Goal: Task Accomplishment & Management: Complete application form

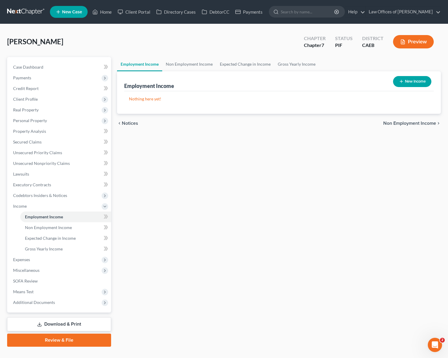
click at [415, 81] on button "New Income" at bounding box center [412, 81] width 38 height 11
select select "0"
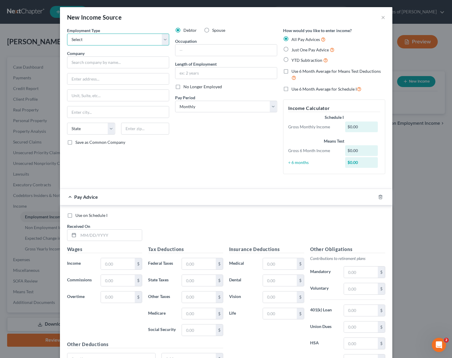
click at [164, 40] on select "Select Full or [DEMOGRAPHIC_DATA] Employment Self Employment" at bounding box center [118, 40] width 102 height 12
select select "0"
click at [67, 34] on select "Select Full or [DEMOGRAPHIC_DATA] Employment Self Employment" at bounding box center [118, 40] width 102 height 12
click at [114, 60] on input "text" at bounding box center [118, 62] width 102 height 12
type input "[PERSON_NAME] AQ Trucking"
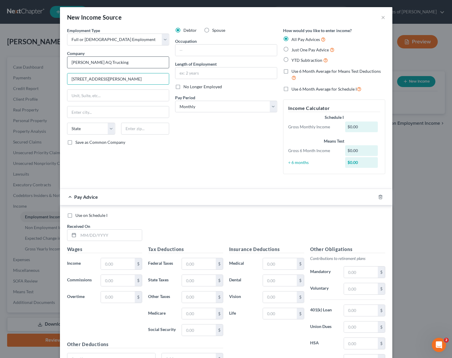
type input "[STREET_ADDRESS][PERSON_NAME]"
type input "93723"
click at [70, 91] on input "text" at bounding box center [118, 95] width 102 height 11
click at [155, 129] on input "93723" at bounding box center [145, 129] width 48 height 12
click at [85, 113] on input "text" at bounding box center [118, 111] width 102 height 11
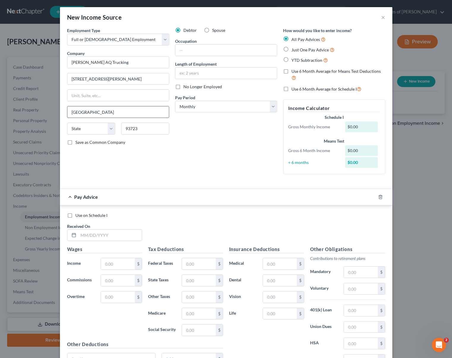
type input "[GEOGRAPHIC_DATA]"
select select "4"
click at [220, 52] on input "text" at bounding box center [227, 50] width 102 height 11
type input "Driver"
type input "2 Years"
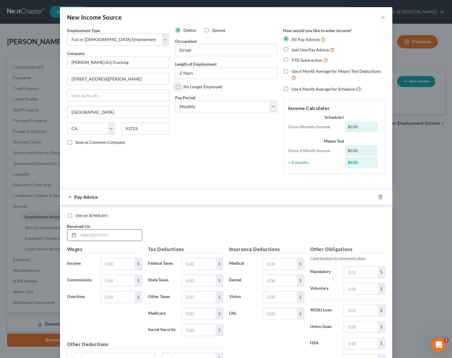
click at [120, 235] on input "text" at bounding box center [110, 235] width 64 height 11
type input "[DATE]"
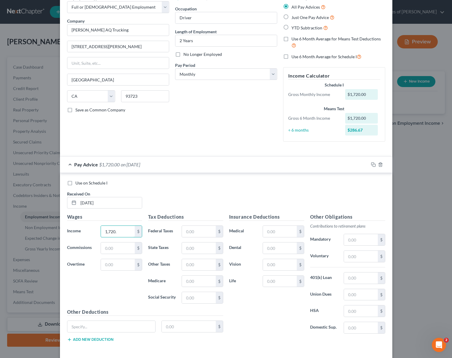
scroll to position [59, 0]
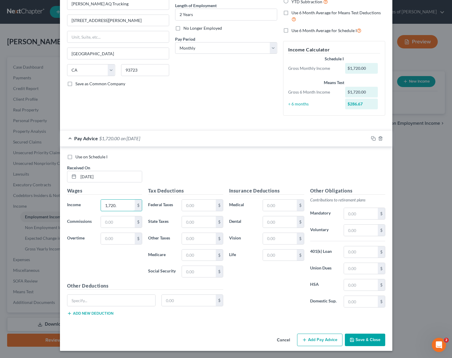
type input "1,720."
click at [327, 339] on button "Add Pay Advice" at bounding box center [319, 340] width 45 height 12
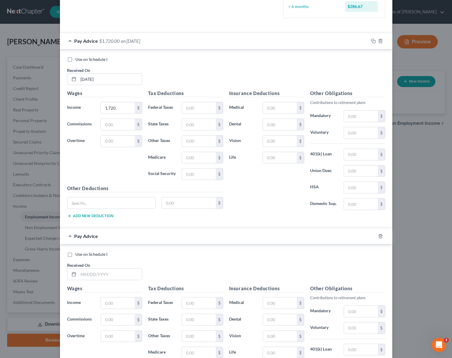
scroll to position [156, 0]
click at [125, 274] on input "text" at bounding box center [110, 273] width 64 height 11
type input "[DATE]"
click at [127, 301] on input "text" at bounding box center [118, 302] width 34 height 11
type input "1,250."
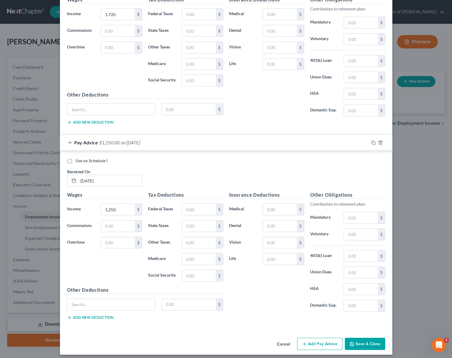
scroll to position [253, 0]
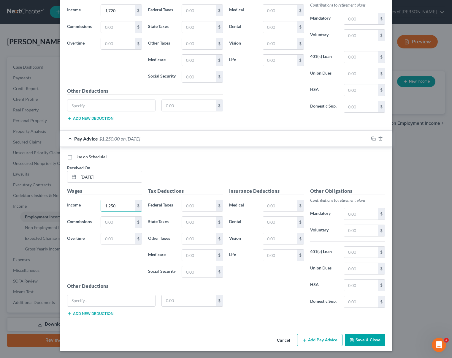
click at [322, 340] on button "Add Pay Advice" at bounding box center [319, 340] width 45 height 12
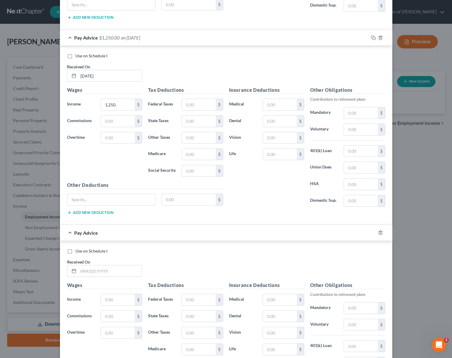
scroll to position [358, 0]
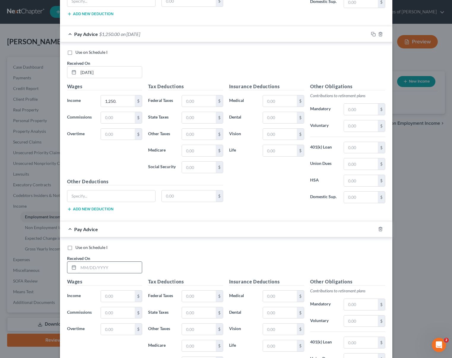
click at [125, 268] on input "text" at bounding box center [110, 267] width 64 height 11
type input "[DATE]"
click at [119, 296] on input "text" at bounding box center [118, 296] width 34 height 11
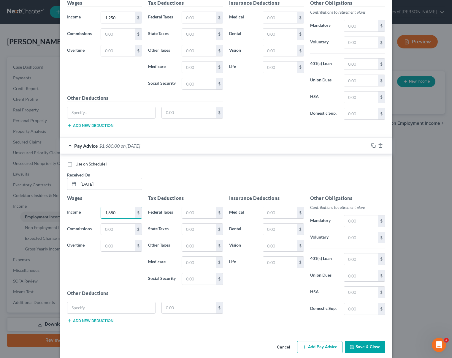
scroll to position [449, 0]
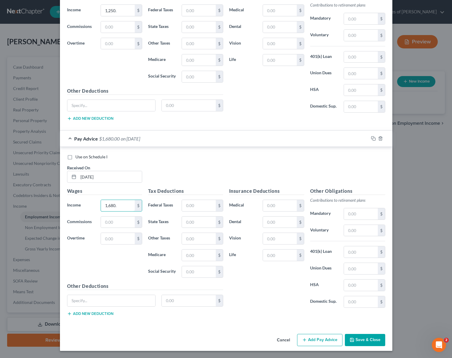
type input "1,680."
click at [318, 337] on button "Add Pay Advice" at bounding box center [319, 340] width 45 height 12
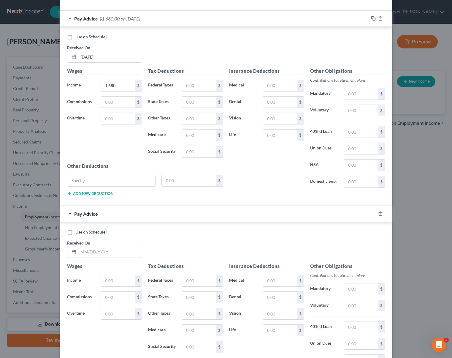
scroll to position [569, 0]
click at [116, 251] on input "text" at bounding box center [110, 251] width 64 height 11
type input "[DATE]"
type input "1,500."
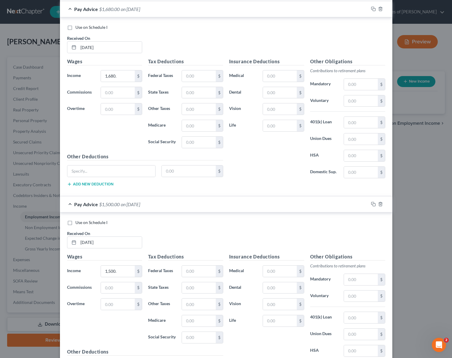
scroll to position [644, 0]
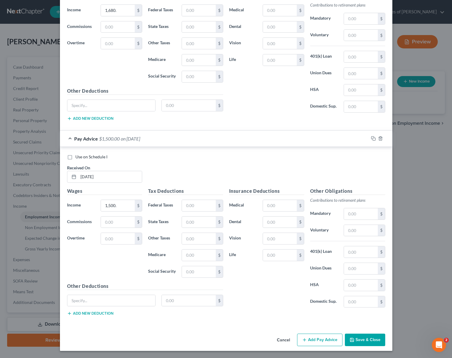
click at [325, 336] on button "Add Pay Advice" at bounding box center [319, 340] width 45 height 12
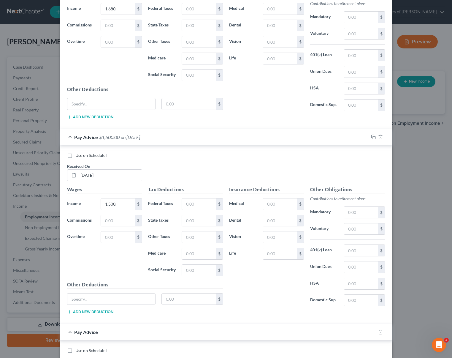
scroll to position [839, 0]
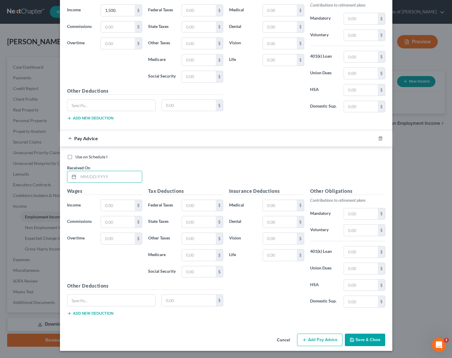
drag, startPoint x: 129, startPoint y: 178, endPoint x: 285, endPoint y: 164, distance: 156.3
click at [130, 178] on input "text" at bounding box center [110, 176] width 64 height 11
type input "[DATE]"
click at [122, 205] on input "text" at bounding box center [118, 205] width 34 height 11
type input "1,800"
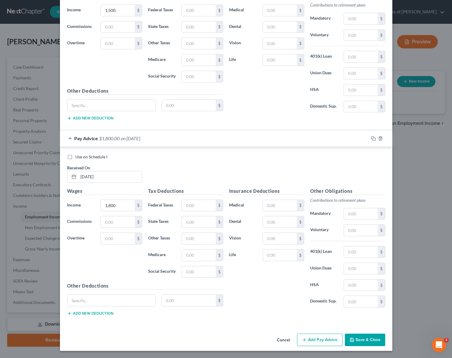
click at [327, 340] on button "Add Pay Advice" at bounding box center [319, 340] width 45 height 12
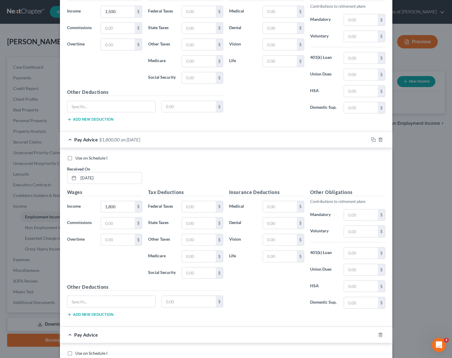
scroll to position [1034, 0]
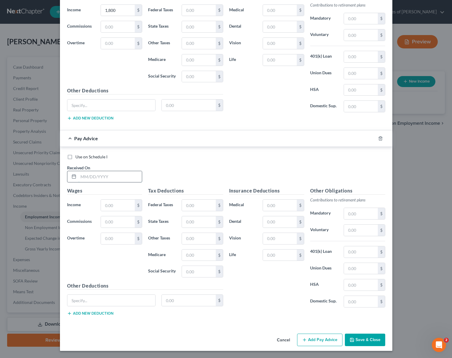
click at [122, 172] on input "text" at bounding box center [110, 176] width 64 height 11
type input "[DATE]"
drag, startPoint x: 121, startPoint y: 206, endPoint x: 130, endPoint y: 207, distance: 9.0
click at [121, 206] on input "text" at bounding box center [118, 205] width 34 height 11
type input "1,050."
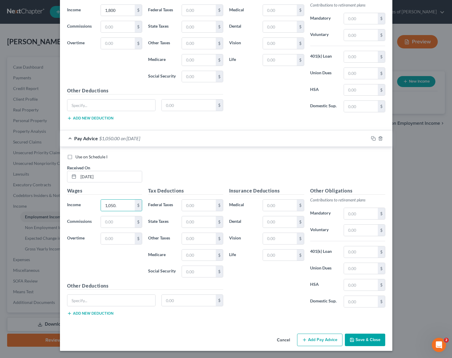
click at [316, 340] on button "Add Pay Advice" at bounding box center [319, 340] width 45 height 12
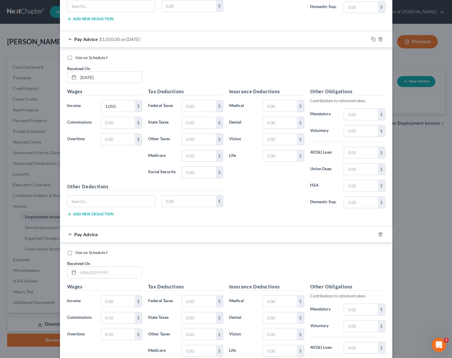
scroll to position [1134, 0]
click at [133, 271] on input "text" at bounding box center [110, 272] width 64 height 11
type input "[DATE]"
click at [122, 302] on input "text" at bounding box center [118, 300] width 34 height 11
type input "1,160"
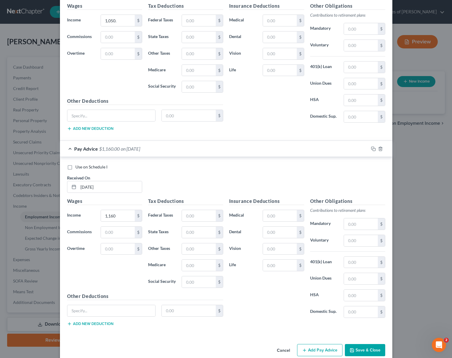
scroll to position [1229, 0]
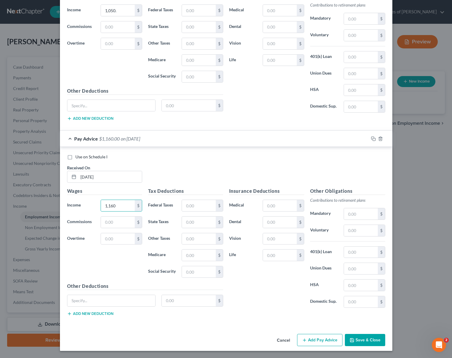
click at [318, 341] on button "Add Pay Advice" at bounding box center [319, 340] width 45 height 12
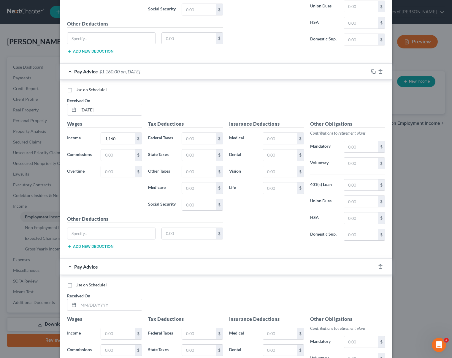
scroll to position [1293, 0]
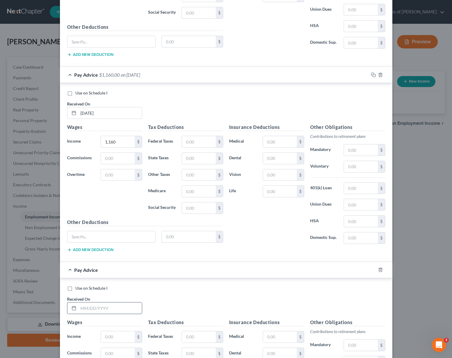
click at [124, 309] on input "text" at bounding box center [110, 307] width 64 height 11
type input "[DATE]"
drag, startPoint x: 121, startPoint y: 336, endPoint x: 216, endPoint y: 339, distance: 94.5
click at [124, 336] on input "text" at bounding box center [118, 336] width 34 height 11
type input "1,500"
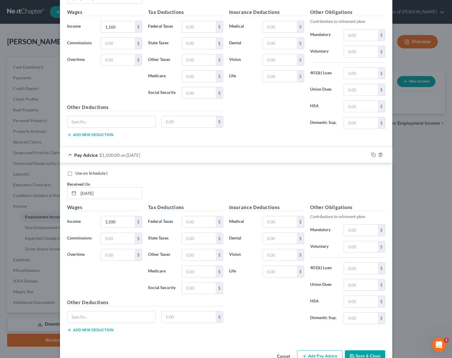
scroll to position [1425, 0]
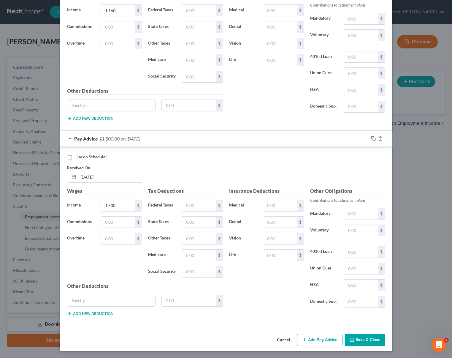
click at [322, 339] on button "Add Pay Advice" at bounding box center [319, 340] width 45 height 12
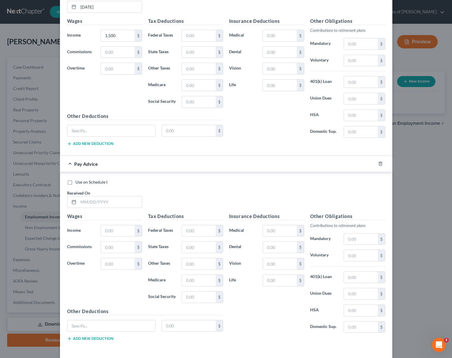
scroll to position [1604, 0]
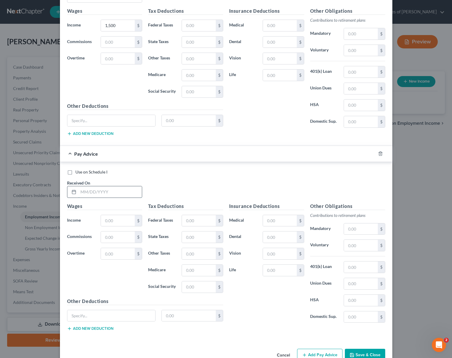
click at [121, 195] on input "text" at bounding box center [110, 191] width 64 height 11
type input "[DATE]"
click at [120, 221] on input "text" at bounding box center [118, 220] width 34 height 11
type input "1,275."
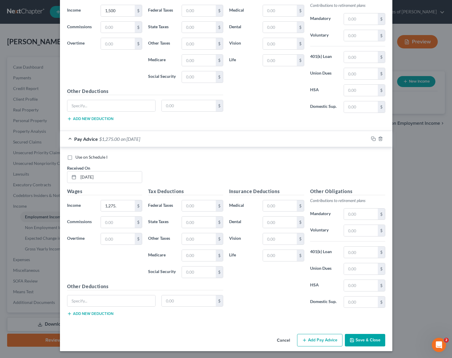
scroll to position [1620, 0]
click at [322, 340] on button "Add Pay Advice" at bounding box center [319, 340] width 45 height 12
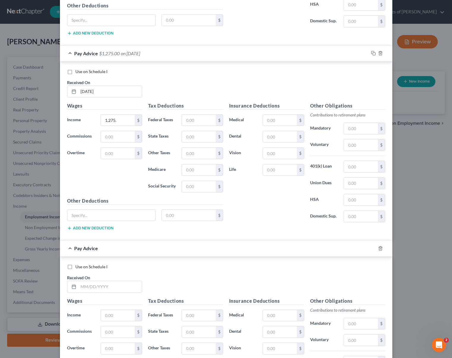
scroll to position [1705, 0]
click at [124, 286] on input "text" at bounding box center [110, 286] width 64 height 11
drag, startPoint x: 110, startPoint y: 287, endPoint x: 273, endPoint y: 290, distance: 163.1
click at [55, 275] on div "New Income Source × Employment Type * Select Full or [DEMOGRAPHIC_DATA] Employm…" at bounding box center [226, 179] width 452 height 358
type input "[DATE]"
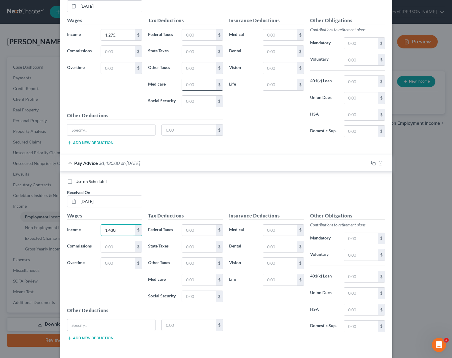
scroll to position [1815, 0]
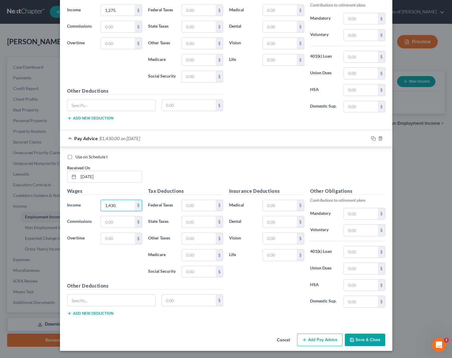
type input "1,430."
click at [324, 339] on button "Add Pay Advice" at bounding box center [319, 340] width 45 height 12
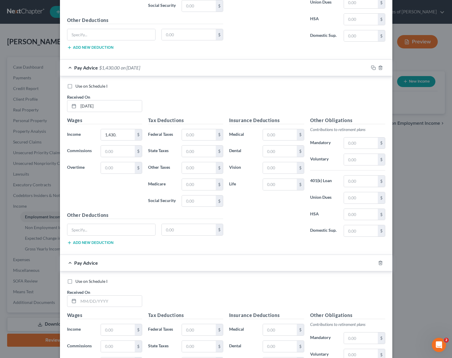
scroll to position [1885, 0]
click at [130, 302] on input "text" at bounding box center [110, 301] width 64 height 11
type input "[DATE]"
click at [128, 330] on input "text" at bounding box center [118, 329] width 34 height 11
type input "1,450"
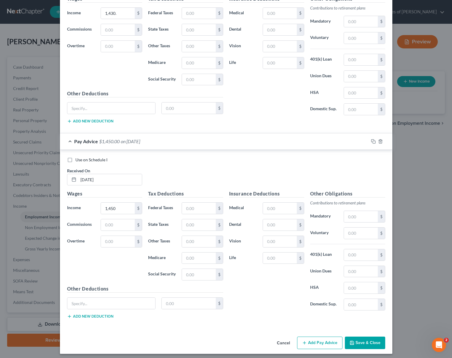
scroll to position [2010, 0]
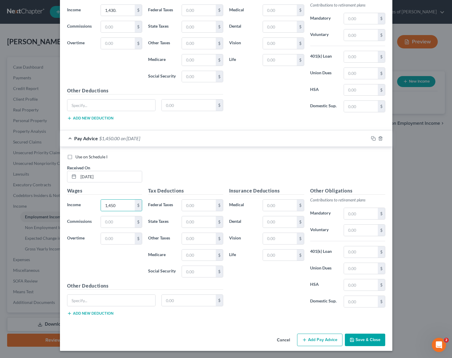
click at [322, 340] on button "Add Pay Advice" at bounding box center [319, 340] width 45 height 12
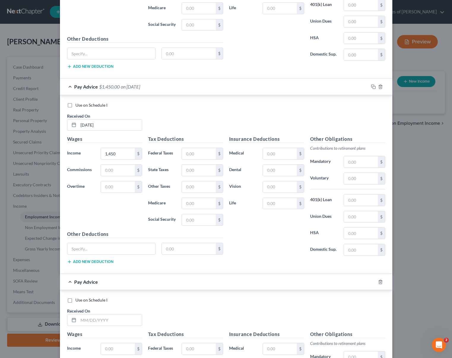
scroll to position [2089, 0]
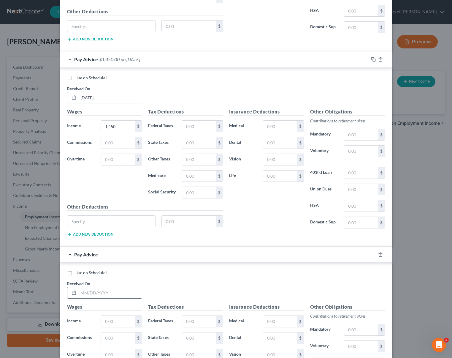
click at [122, 294] on input "text" at bounding box center [110, 292] width 64 height 11
type input "[DATE]"
click at [122, 320] on input "text" at bounding box center [118, 321] width 34 height 11
type input "1,400"
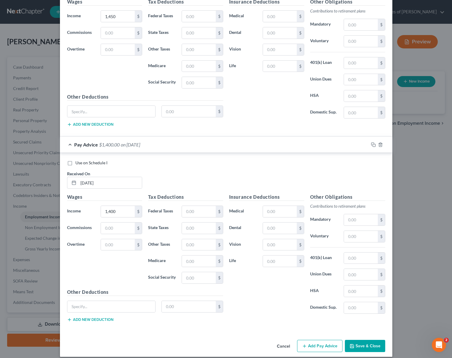
scroll to position [2205, 0]
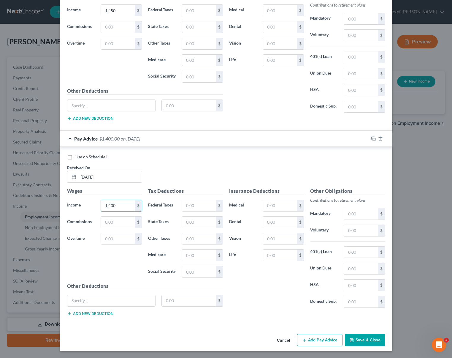
click at [304, 339] on icon "button" at bounding box center [304, 340] width 5 height 5
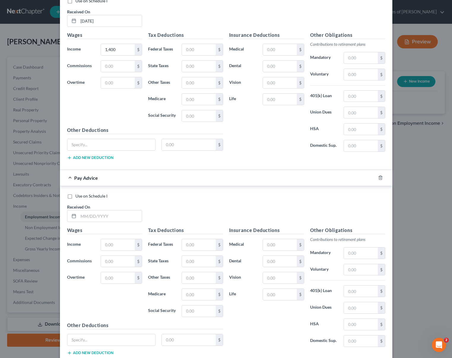
scroll to position [2361, 0]
click at [122, 216] on input "text" at bounding box center [110, 215] width 64 height 11
type input "[DATE]"
click at [124, 246] on input "text" at bounding box center [118, 244] width 34 height 11
type input "1,540."
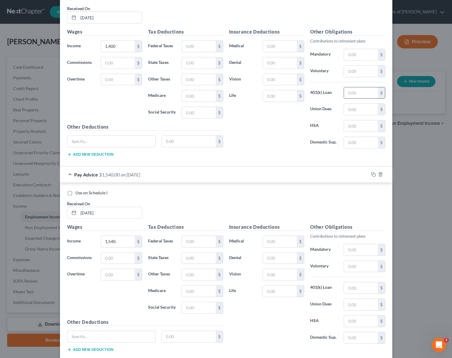
scroll to position [2400, 0]
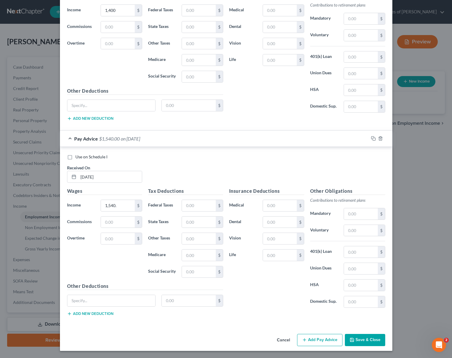
click at [311, 338] on button "Add Pay Advice" at bounding box center [319, 340] width 45 height 12
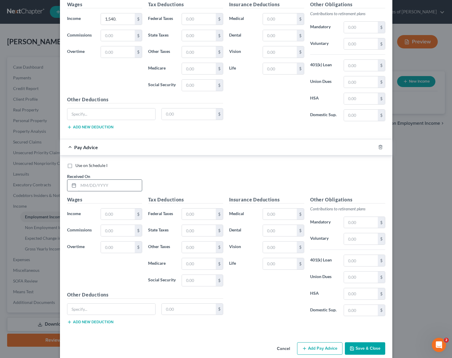
click at [123, 189] on input "text" at bounding box center [110, 185] width 64 height 11
type input "[DATE]"
click at [120, 215] on input "text" at bounding box center [118, 214] width 34 height 11
click at [120, 216] on input "text" at bounding box center [118, 214] width 34 height 11
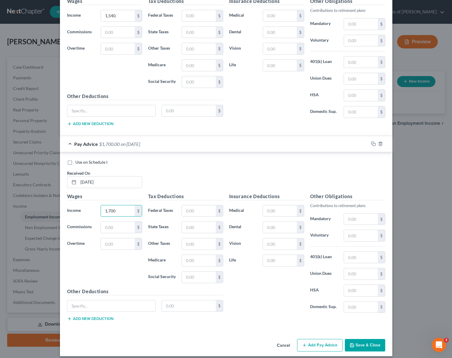
scroll to position [2590, 0]
type input "1,700"
click at [320, 346] on button "Add Pay Advice" at bounding box center [319, 345] width 45 height 12
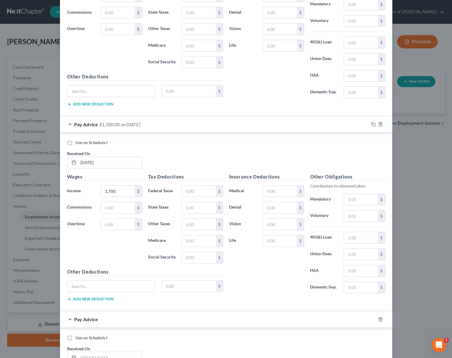
scroll to position [2646, 0]
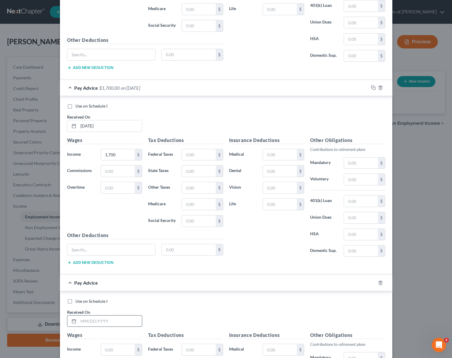
click at [118, 321] on input "text" at bounding box center [110, 321] width 64 height 11
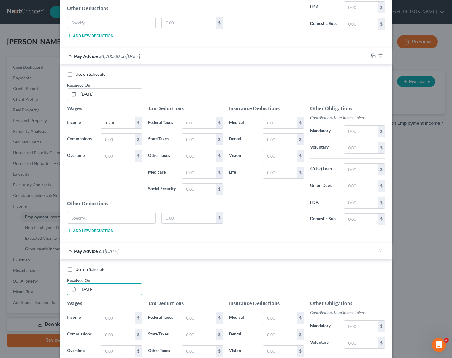
scroll to position [2677, 0]
type input "[DATE]"
click at [128, 317] on input "text" at bounding box center [118, 318] width 34 height 11
type input "1,100."
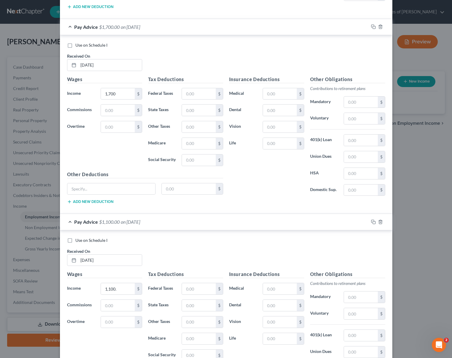
scroll to position [2791, 0]
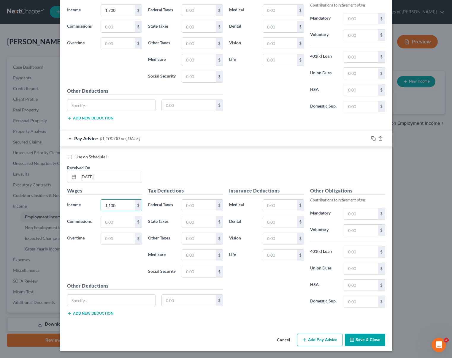
click at [316, 339] on button "Add Pay Advice" at bounding box center [319, 340] width 45 height 12
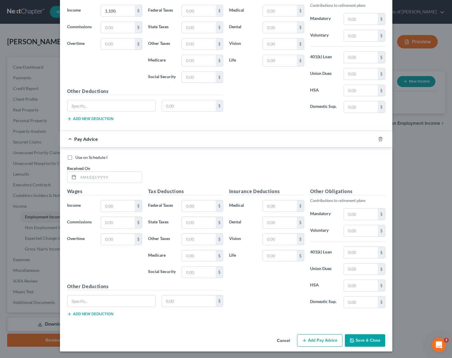
scroll to position [2985, 0]
click at [121, 177] on input "text" at bounding box center [110, 177] width 64 height 11
type input "[DATE]"
click at [124, 206] on input "text" at bounding box center [118, 206] width 34 height 11
drag, startPoint x: 124, startPoint y: 206, endPoint x: 130, endPoint y: 206, distance: 6.3
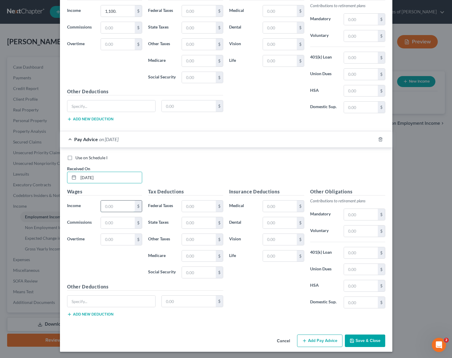
click at [124, 206] on input "text" at bounding box center [118, 206] width 34 height 11
type input "1,070."
click at [314, 340] on button "Add Pay Advice" at bounding box center [319, 341] width 45 height 12
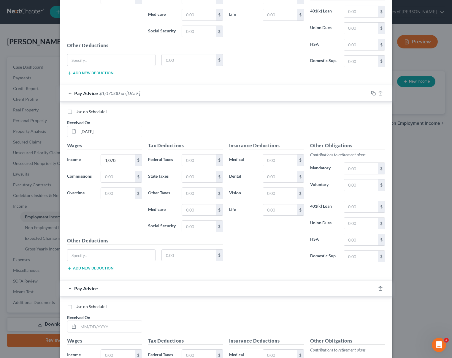
scroll to position [3156, 0]
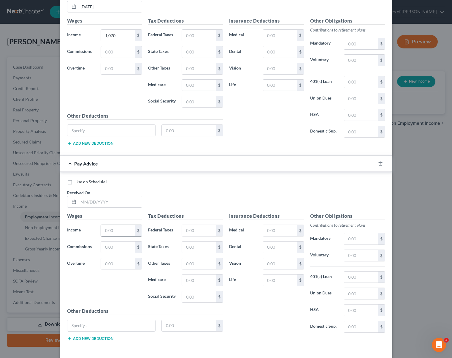
click at [124, 232] on input "text" at bounding box center [118, 230] width 34 height 11
click at [123, 201] on input "text" at bounding box center [110, 201] width 64 height 11
type input "[DATE]"
click at [122, 228] on input "text" at bounding box center [118, 230] width 34 height 11
type input "1,880."
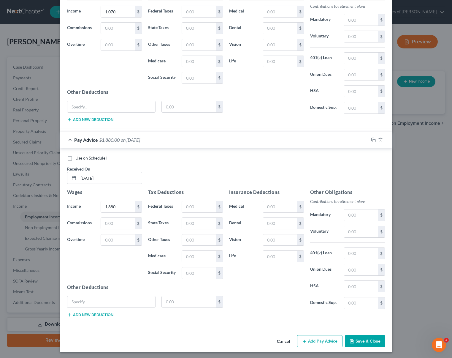
scroll to position [3181, 0]
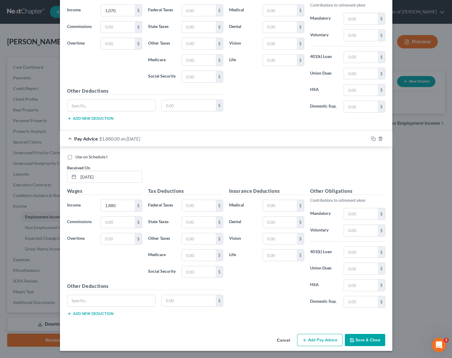
click at [368, 339] on button "Save & Close" at bounding box center [365, 340] width 40 height 12
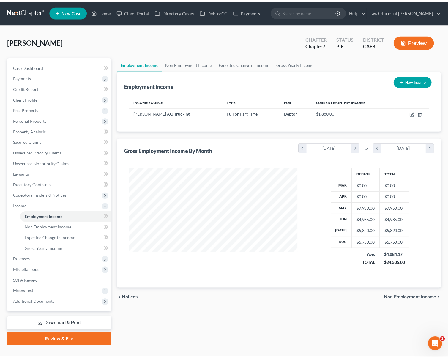
scroll to position [106, 182]
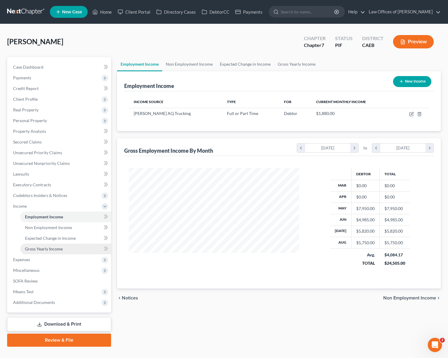
click at [54, 250] on span "Gross Yearly Income" at bounding box center [44, 248] width 38 height 5
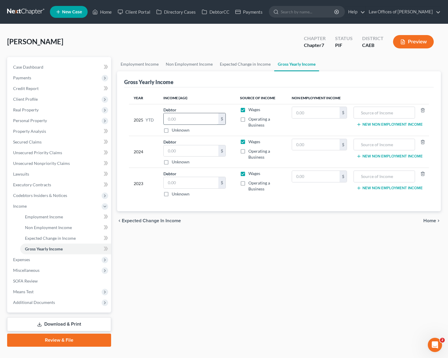
click at [185, 119] on input "text" at bounding box center [191, 118] width 55 height 11
type input "26,025."
click at [187, 185] on input "text" at bounding box center [191, 182] width 55 height 11
type input "190,005."
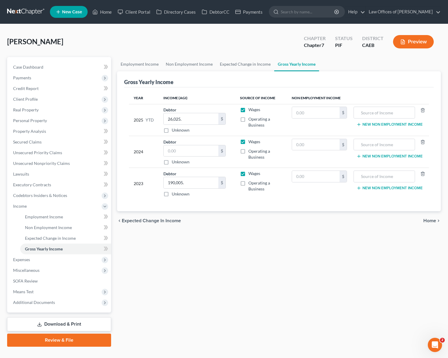
click at [248, 182] on label "Operating a Business" at bounding box center [265, 186] width 34 height 12
click at [251, 182] on input "Operating a Business" at bounding box center [253, 182] width 4 height 4
checkbox input "true"
click at [248, 173] on label "Wages" at bounding box center [254, 174] width 12 height 6
click at [251, 173] on input "Wages" at bounding box center [253, 173] width 4 height 4
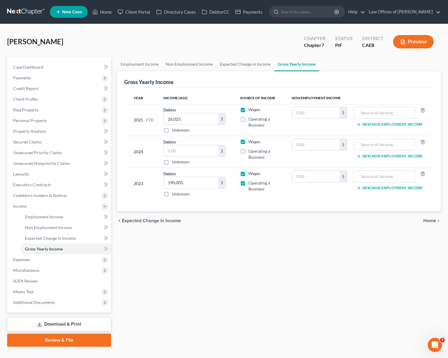
checkbox input "false"
click at [192, 149] on input "text" at bounding box center [191, 150] width 55 height 11
click at [248, 143] on label "Wages" at bounding box center [254, 142] width 12 height 6
click at [251, 143] on input "Wages" at bounding box center [253, 141] width 4 height 4
checkbox input "false"
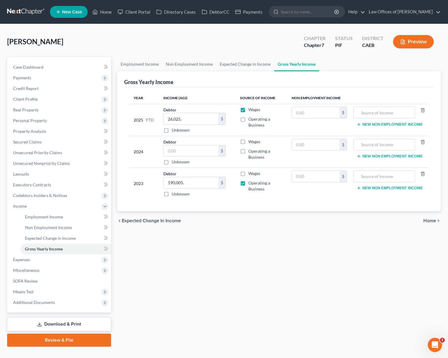
click at [248, 149] on label "Operating a Business" at bounding box center [265, 154] width 34 height 12
click at [251, 149] on input "Operating a Business" at bounding box center [253, 150] width 4 height 4
checkbox input "true"
click at [204, 150] on input "text" at bounding box center [191, 150] width 55 height 11
type input "227,465"
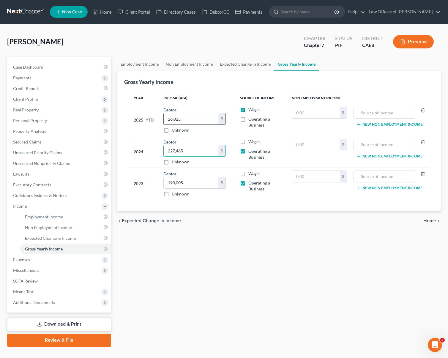
click at [197, 118] on input "26,025." at bounding box center [191, 118] width 55 height 11
click at [30, 260] on span "Expenses" at bounding box center [59, 259] width 103 height 11
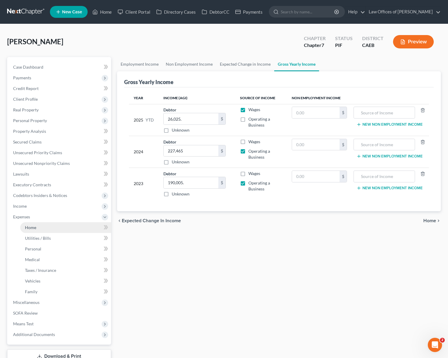
click at [45, 228] on link "Home" at bounding box center [65, 227] width 91 height 11
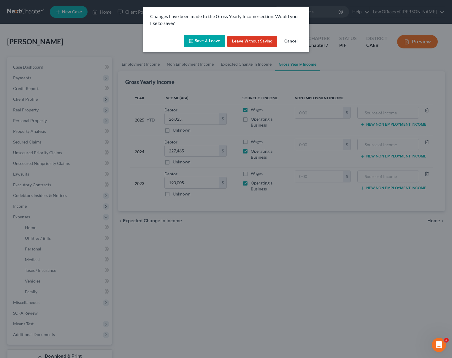
click at [211, 39] on button "Save & Leave" at bounding box center [204, 41] width 41 height 12
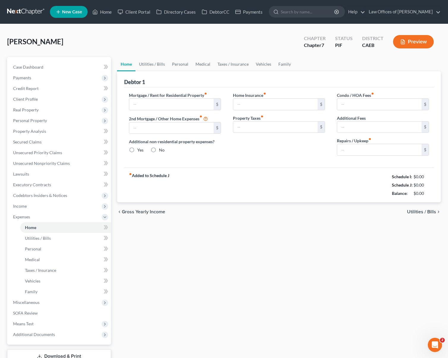
type input "0.00"
radio input "true"
type input "0.00"
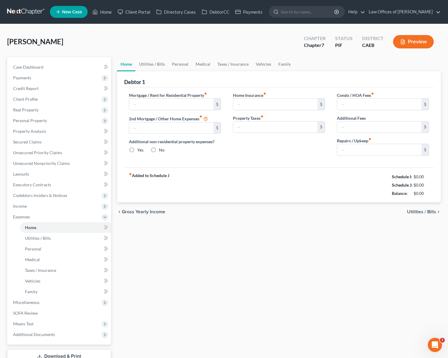
type input "0.00"
click at [37, 209] on span "Income" at bounding box center [59, 206] width 103 height 11
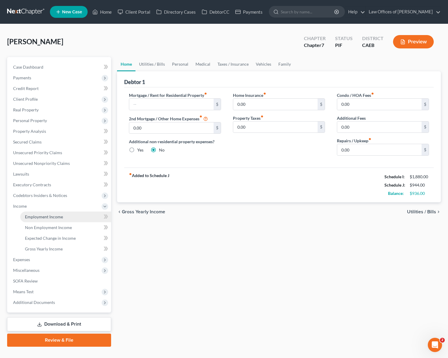
click at [76, 218] on link "Employment Income" at bounding box center [65, 217] width 91 height 11
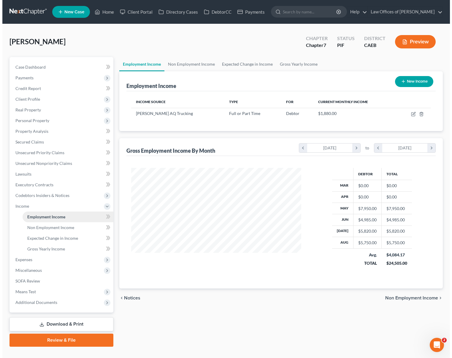
scroll to position [106, 182]
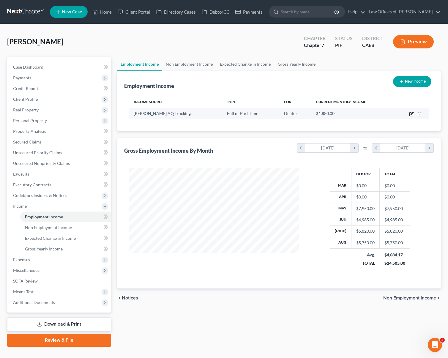
click at [412, 114] on icon "button" at bounding box center [411, 114] width 5 height 5
select select "0"
select select "4"
select select "0"
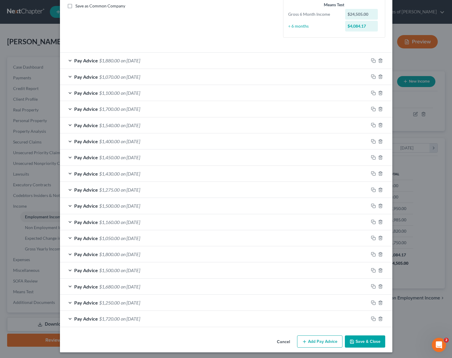
scroll to position [135, 0]
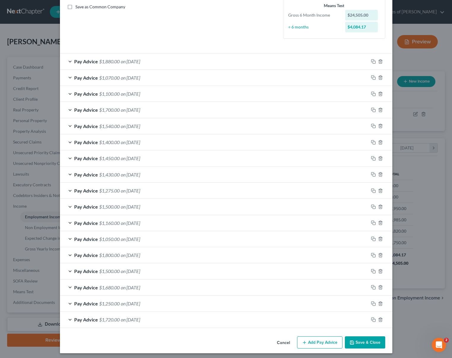
click at [140, 144] on span "on [DATE]" at bounding box center [130, 142] width 19 height 6
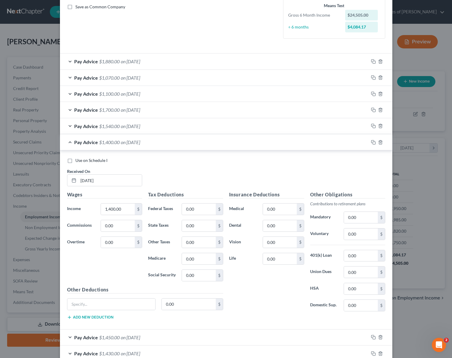
click at [75, 163] on label "Use on Schedule I" at bounding box center [91, 160] width 32 height 6
click at [78, 161] on input "Use on Schedule I" at bounding box center [80, 159] width 4 height 4
checkbox input "true"
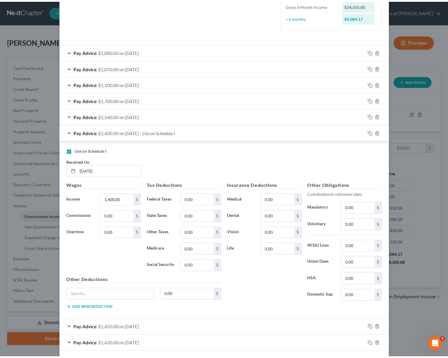
scroll to position [317, 0]
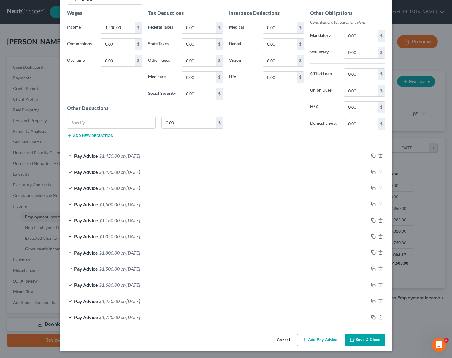
click at [368, 338] on button "Save & Close" at bounding box center [365, 340] width 40 height 12
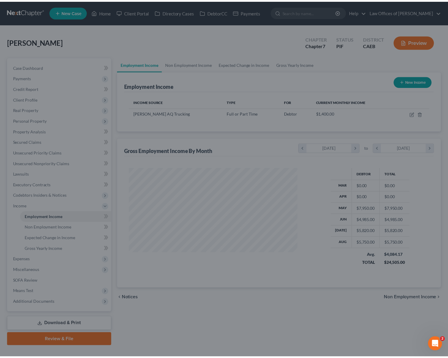
scroll to position [296999, 296924]
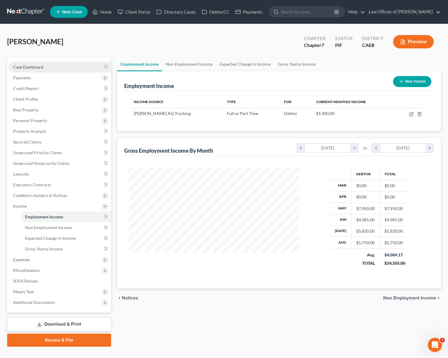
click at [49, 69] on link "Case Dashboard" at bounding box center [59, 67] width 103 height 11
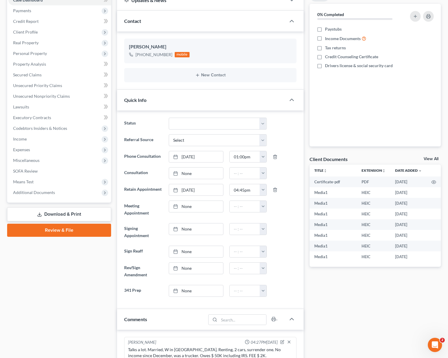
scroll to position [53, 0]
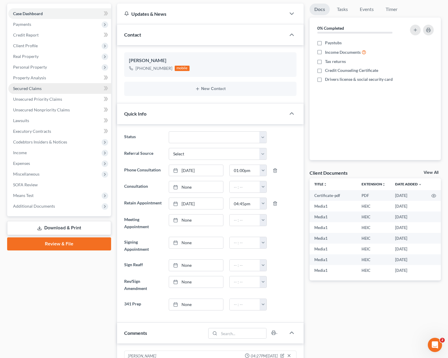
click at [39, 89] on span "Secured Claims" at bounding box center [27, 88] width 29 height 5
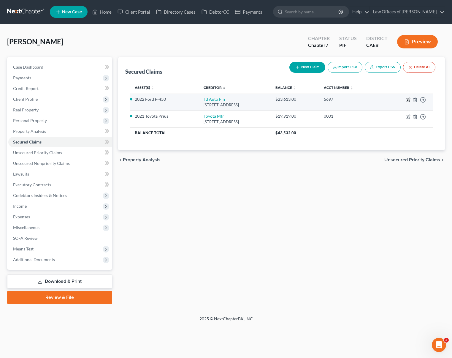
click at [408, 100] on icon "button" at bounding box center [409, 99] width 3 height 3
select select "23"
select select "0"
select select "4"
select select "0"
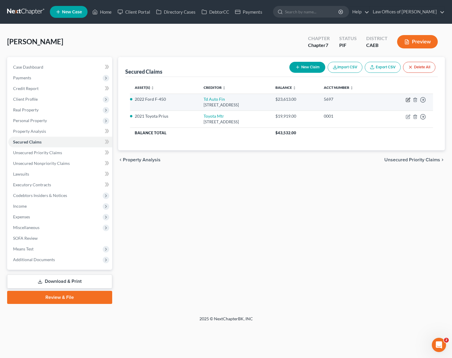
select select "0"
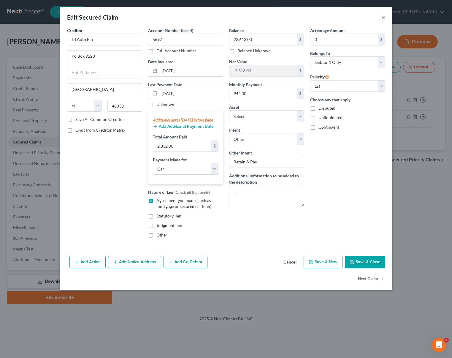
click at [384, 18] on button "×" at bounding box center [383, 17] width 4 height 7
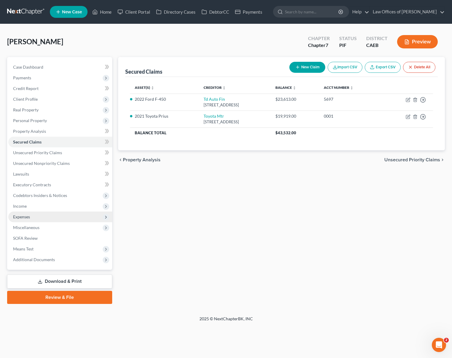
click at [45, 217] on span "Expenses" at bounding box center [60, 217] width 104 height 11
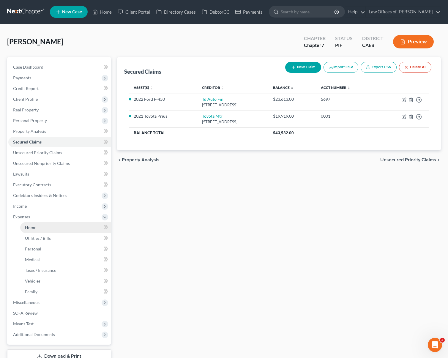
click at [42, 226] on link "Home" at bounding box center [65, 227] width 91 height 11
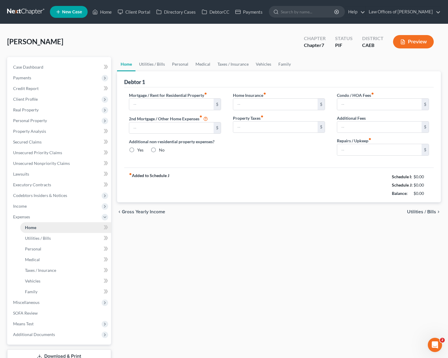
type input "0.00"
radio input "true"
type input "0.00"
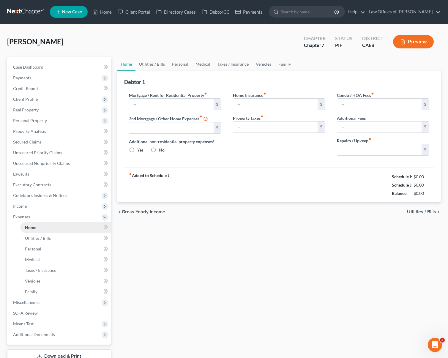
type input "0.00"
click at [46, 209] on span "Income" at bounding box center [59, 206] width 103 height 11
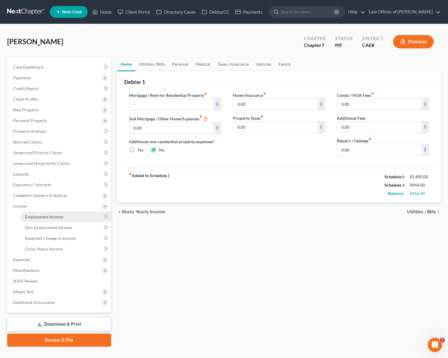
click at [55, 217] on span "Employment Income" at bounding box center [44, 216] width 38 height 5
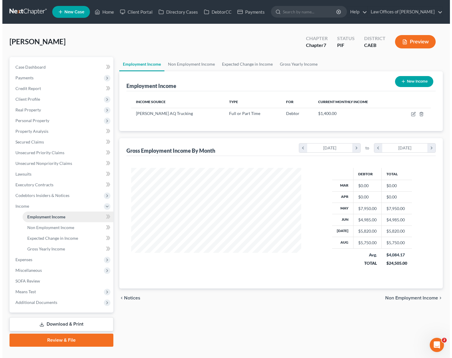
scroll to position [106, 182]
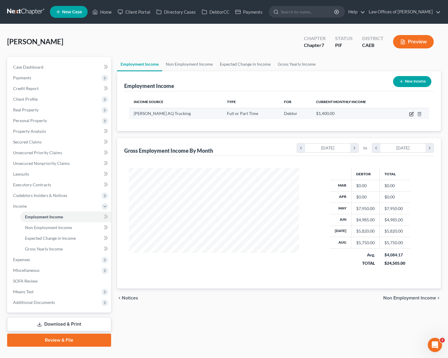
click at [413, 116] on icon "button" at bounding box center [411, 114] width 5 height 5
select select "0"
select select "4"
select select "0"
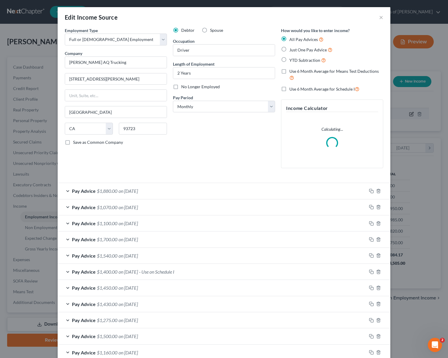
scroll to position [106, 184]
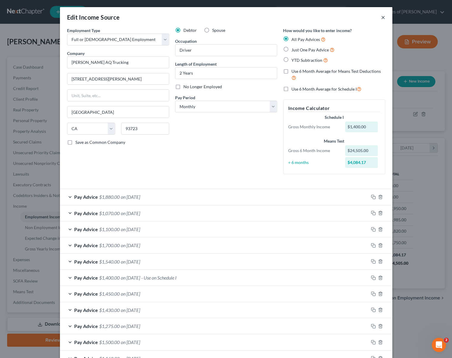
drag, startPoint x: 380, startPoint y: 17, endPoint x: 405, endPoint y: 22, distance: 24.8
click at [381, 17] on button "×" at bounding box center [383, 17] width 4 height 7
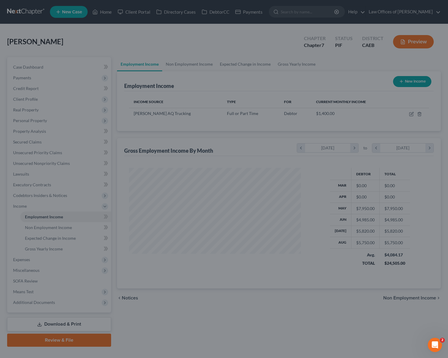
scroll to position [296999, 296924]
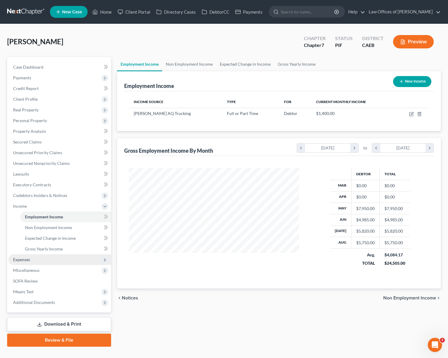
click at [67, 261] on span "Expenses" at bounding box center [59, 259] width 103 height 11
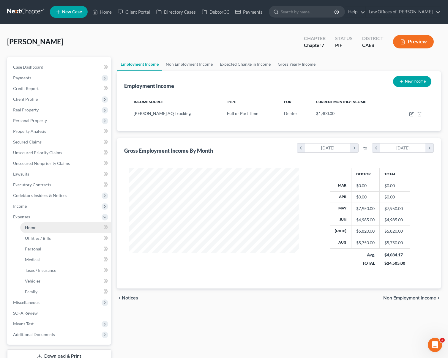
click at [53, 229] on link "Home" at bounding box center [65, 227] width 91 height 11
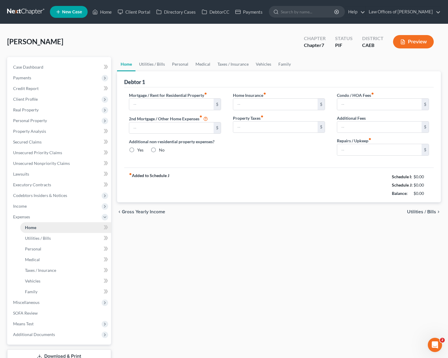
type input "0.00"
radio input "true"
type input "0.00"
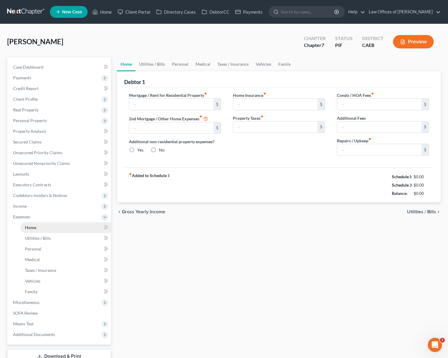
type input "0.00"
click at [35, 208] on span "Income" at bounding box center [59, 206] width 103 height 11
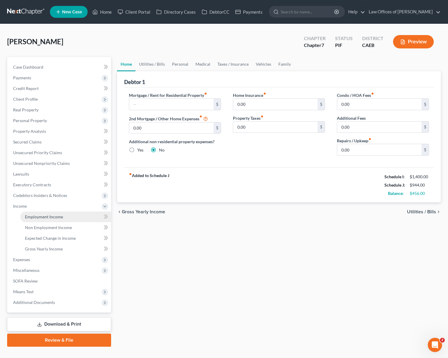
click at [48, 215] on span "Employment Income" at bounding box center [44, 216] width 38 height 5
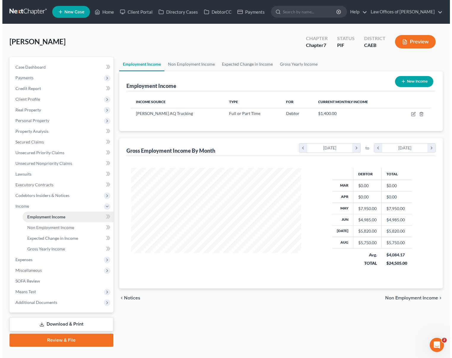
scroll to position [106, 182]
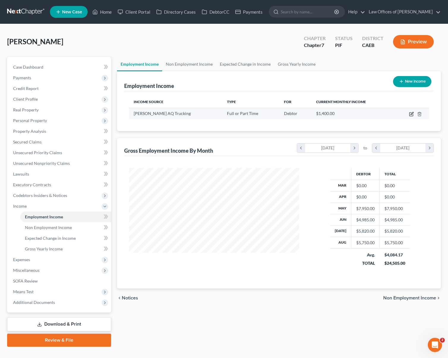
click at [411, 113] on icon "button" at bounding box center [412, 113] width 3 height 3
select select "0"
select select "4"
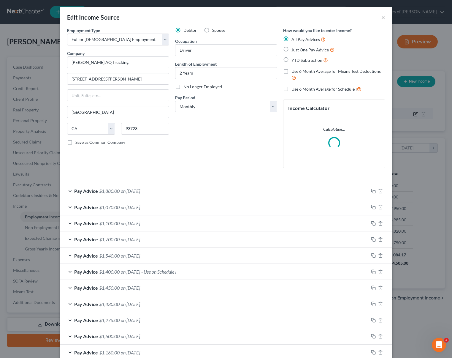
scroll to position [106, 184]
click at [272, 107] on select "Select Monthly Twice Monthly Every Other Week Weekly" at bounding box center [226, 107] width 102 height 12
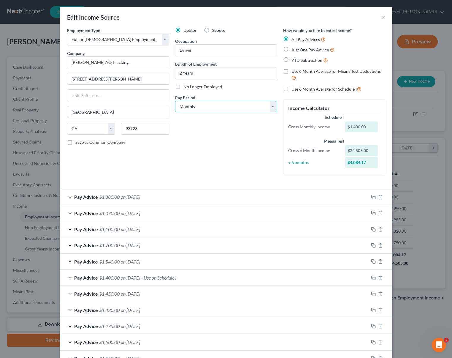
select select "3"
click at [175, 101] on select "Select Monthly Twice Monthly Every Other Week Weekly" at bounding box center [226, 107] width 102 height 12
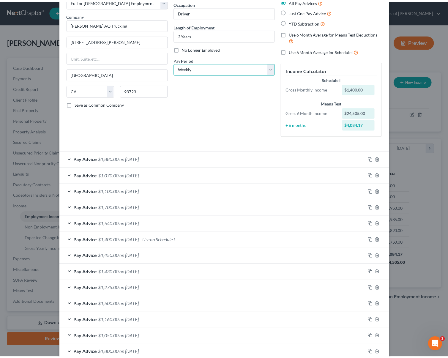
scroll to position [138, 0]
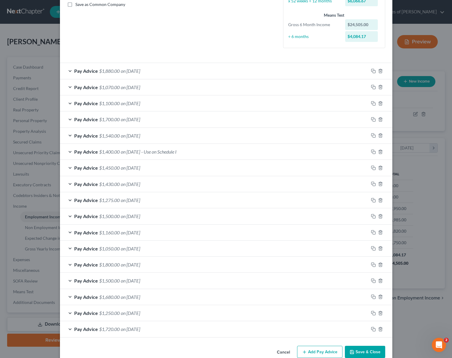
click at [362, 351] on button "Save & Close" at bounding box center [365, 352] width 40 height 12
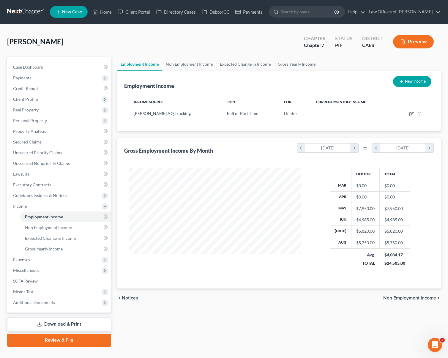
scroll to position [296999, 296924]
click at [38, 261] on span "Expenses" at bounding box center [59, 259] width 103 height 11
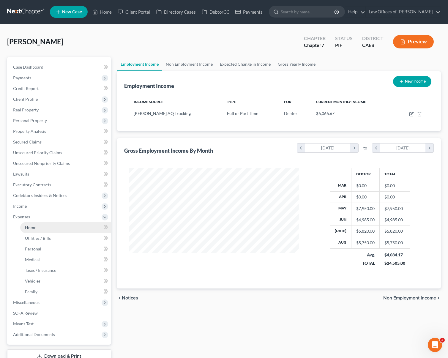
click at [43, 227] on link "Home" at bounding box center [65, 227] width 91 height 11
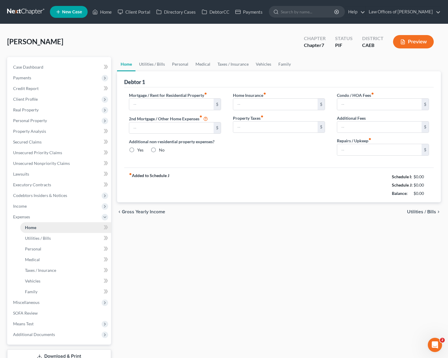
type input "0.00"
radio input "true"
type input "0.00"
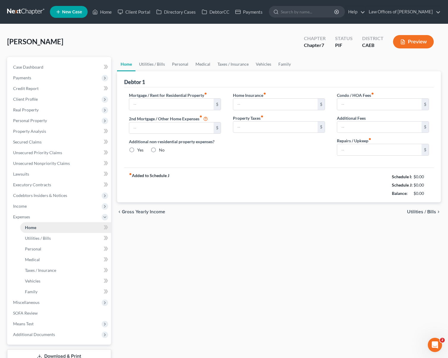
type input "0.00"
click at [164, 103] on input "text" at bounding box center [171, 104] width 84 height 11
type input "1,600"
type input "150."
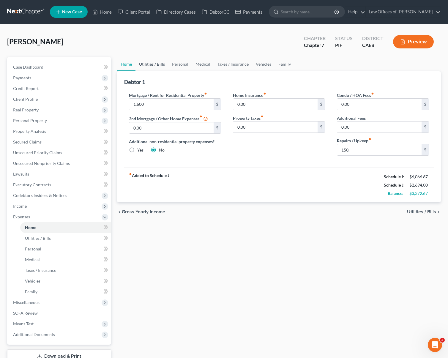
click at [153, 66] on link "Utilities / Bills" at bounding box center [151, 64] width 33 height 14
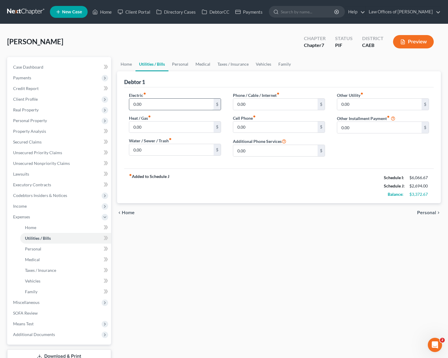
click at [133, 104] on input "0.00" at bounding box center [171, 104] width 84 height 11
type input "300."
type input "150"
type input "90"
type input "280"
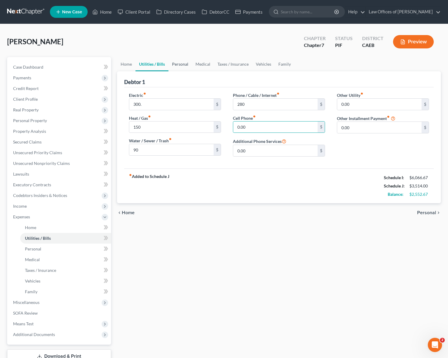
click at [175, 64] on link "Personal" at bounding box center [179, 64] width 23 height 14
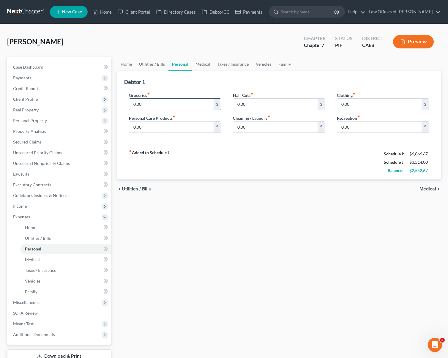
drag, startPoint x: 133, startPoint y: 106, endPoint x: 155, endPoint y: 104, distance: 22.1
click at [133, 106] on input "0.00" at bounding box center [171, 104] width 84 height 11
type input "400"
type input "150"
type input "300"
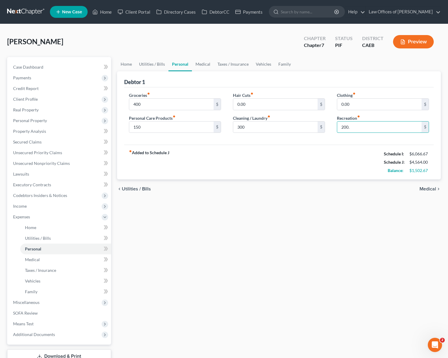
type input "200."
click at [204, 62] on link "Medical" at bounding box center [203, 64] width 22 height 14
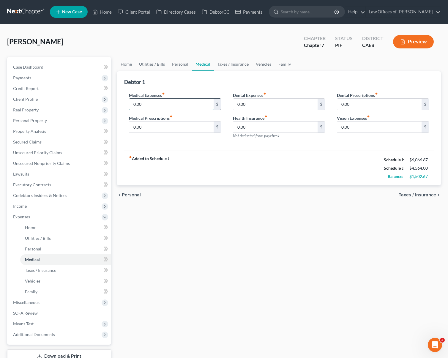
click at [130, 103] on input "0.00" at bounding box center [171, 104] width 84 height 11
type input "100.00"
click at [287, 64] on link "Family" at bounding box center [285, 64] width 20 height 14
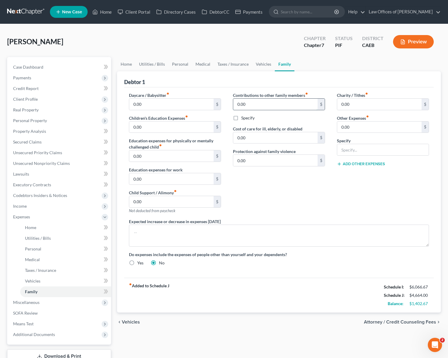
click at [234, 106] on input "0.00" at bounding box center [275, 104] width 84 height 11
type input "1,000"
click at [241, 117] on label "Specify" at bounding box center [247, 118] width 13 height 6
click at [244, 117] on input "Specify" at bounding box center [246, 117] width 4 height 4
checkbox input "true"
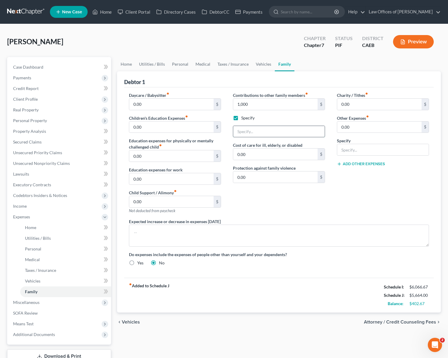
click at [245, 134] on input "text" at bounding box center [279, 131] width 92 height 11
type input "Help for wife leaving overseas"
click at [181, 65] on link "Personal" at bounding box center [179, 64] width 23 height 14
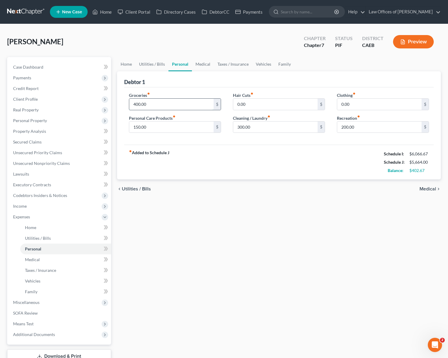
click at [163, 102] on input "400.00" at bounding box center [171, 104] width 84 height 11
type input "500."
click at [301, 267] on div "Home Utilities / Bills Personal Medical Taxes / Insurance Vehicles Family Debto…" at bounding box center [279, 218] width 330 height 322
click at [124, 65] on link "Home" at bounding box center [126, 64] width 18 height 14
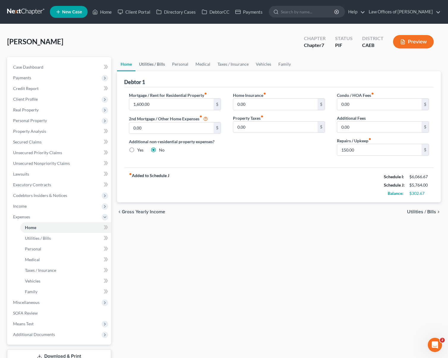
click at [144, 63] on link "Utilities / Bills" at bounding box center [151, 64] width 33 height 14
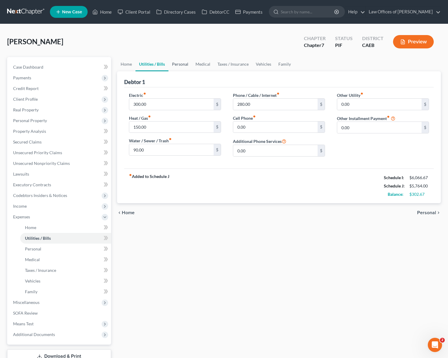
click at [175, 63] on link "Personal" at bounding box center [179, 64] width 23 height 14
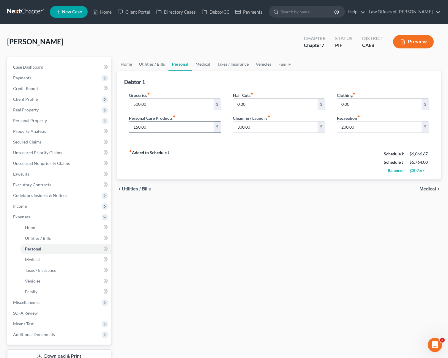
click at [149, 125] on input "150.00" at bounding box center [171, 127] width 84 height 11
click at [165, 224] on div "Home Utilities / Bills Personal Medical Taxes / Insurance Vehicles Family Debto…" at bounding box center [279, 218] width 330 height 322
click at [20, 207] on span "Income" at bounding box center [20, 206] width 14 height 5
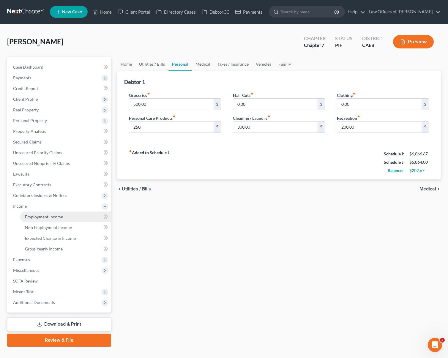
click at [65, 217] on link "Employment Income" at bounding box center [65, 217] width 91 height 11
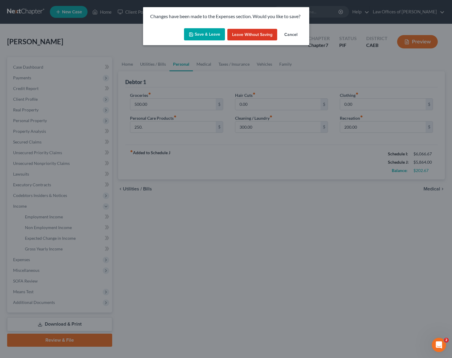
click at [209, 35] on button "Save & Leave" at bounding box center [204, 34] width 41 height 12
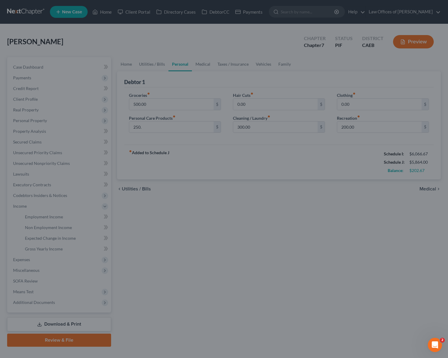
type input "250.00"
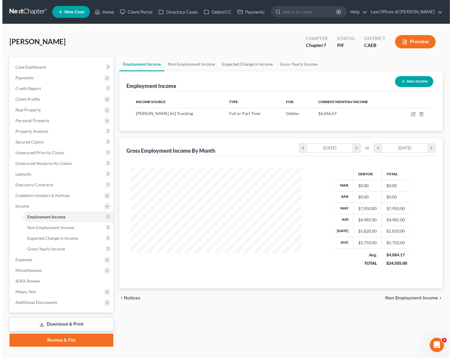
scroll to position [106, 182]
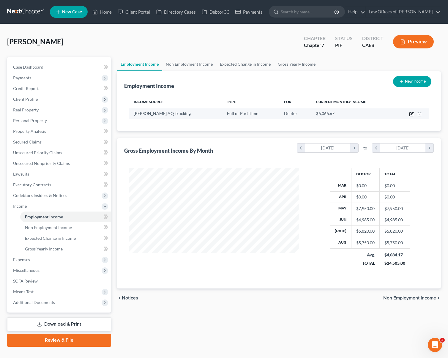
click at [412, 113] on icon "button" at bounding box center [411, 114] width 5 height 5
select select "0"
select select "4"
select select "3"
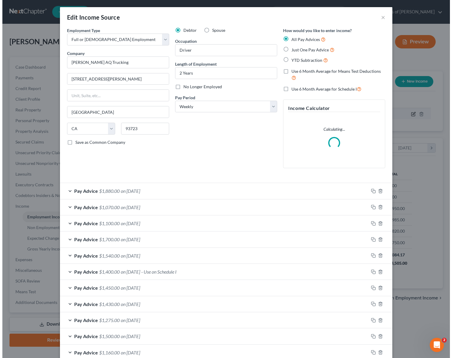
scroll to position [106, 184]
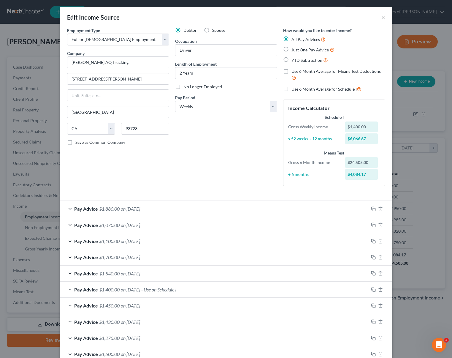
click at [172, 242] on div "Pay Advice $1,100.00 on [DATE]" at bounding box center [214, 241] width 309 height 16
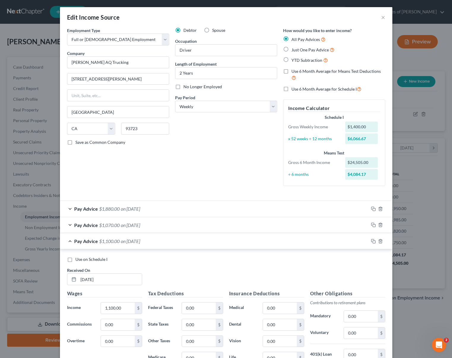
click at [75, 260] on label "Use on Schedule I" at bounding box center [91, 259] width 32 height 6
click at [78, 260] on input "Use on Schedule I" at bounding box center [80, 258] width 4 height 4
checkbox input "true"
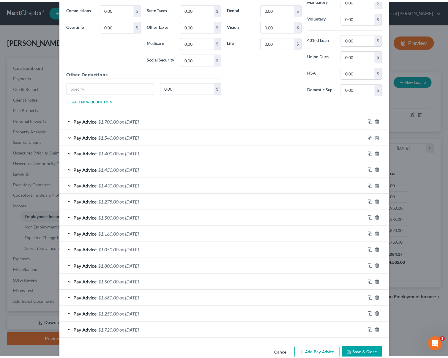
scroll to position [329, 0]
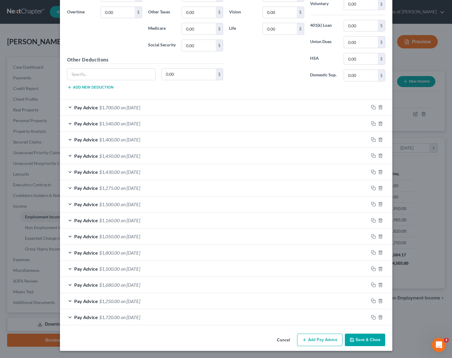
click at [368, 340] on button "Save & Close" at bounding box center [365, 340] width 40 height 12
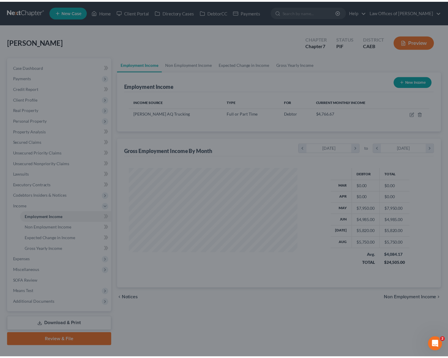
scroll to position [296999, 296924]
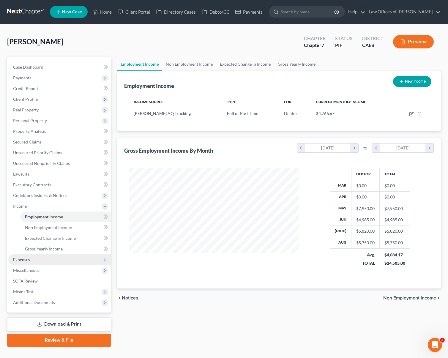
click at [40, 261] on span "Expenses" at bounding box center [59, 259] width 103 height 11
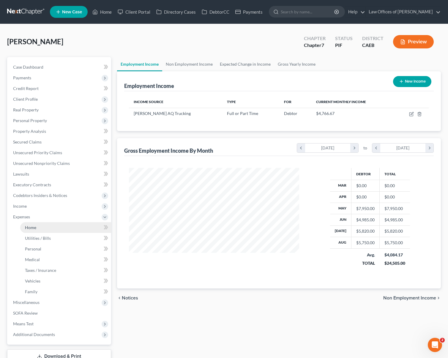
click at [39, 228] on link "Home" at bounding box center [65, 227] width 91 height 11
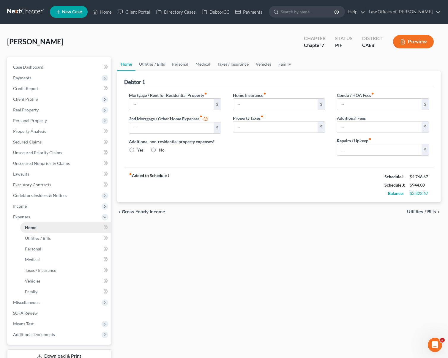
type input "1,600.00"
type input "0.00"
radio input "true"
type input "0.00"
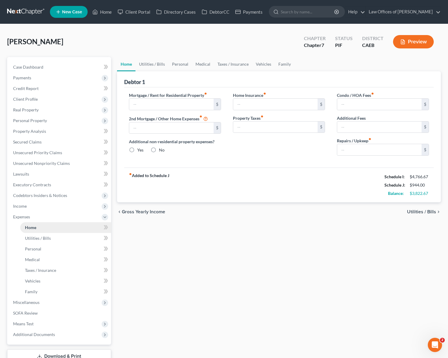
type input "0.00"
type input "150.00"
click at [158, 65] on link "Utilities / Bills" at bounding box center [151, 64] width 33 height 14
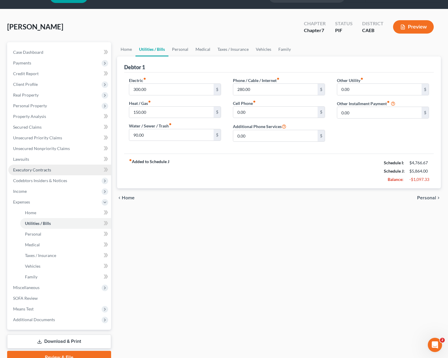
scroll to position [27, 0]
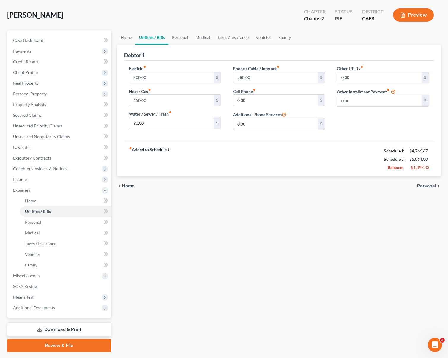
click at [86, 330] on link "Download & Print" at bounding box center [59, 330] width 104 height 14
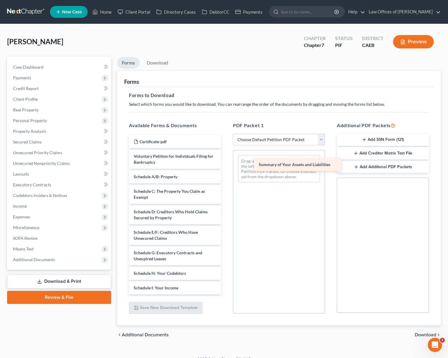
drag, startPoint x: 186, startPoint y: 175, endPoint x: 308, endPoint y: 162, distance: 122.2
click at [226, 162] on div "Summary of Your Assets and Liabilities Certificate-pdf Voluntary Petition for I…" at bounding box center [175, 295] width 102 height 320
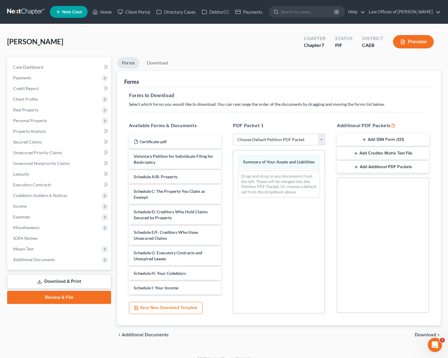
click at [415, 331] on div "chevron_left Additional Documents Download chevron_right" at bounding box center [279, 334] width 324 height 19
click at [425, 334] on span "Download" at bounding box center [425, 334] width 21 height 5
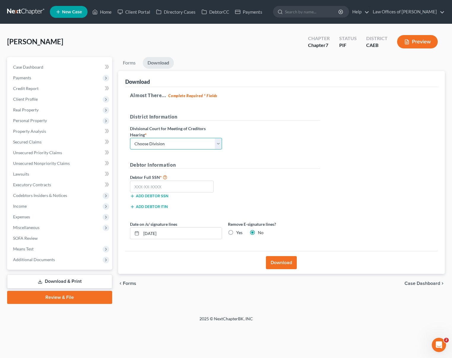
click at [220, 144] on select "Choose Division Fresno Modesto [GEOGRAPHIC_DATA]" at bounding box center [176, 144] width 92 height 12
select select "0"
click at [130, 138] on select "Choose Division Fresno Modesto [GEOGRAPHIC_DATA]" at bounding box center [176, 144] width 92 height 12
click at [191, 186] on input "text" at bounding box center [172, 187] width 84 height 12
type input "111-11-1111"
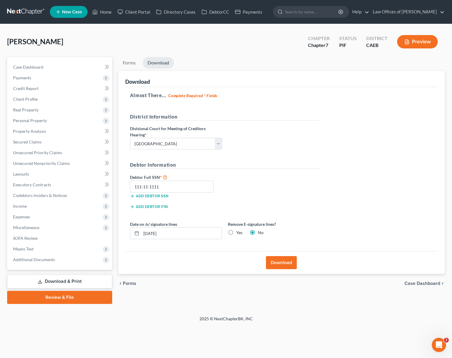
click at [277, 259] on button "Download" at bounding box center [281, 262] width 31 height 13
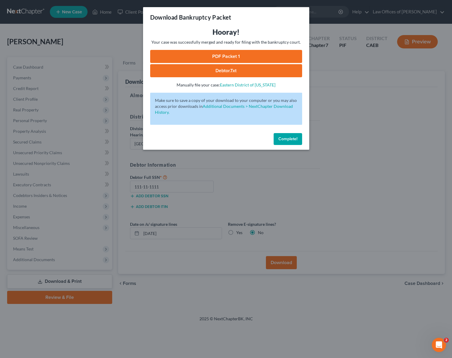
click at [266, 58] on link "PDF Packet 1" at bounding box center [226, 56] width 152 height 13
click at [281, 140] on span "Complete!" at bounding box center [288, 138] width 19 height 5
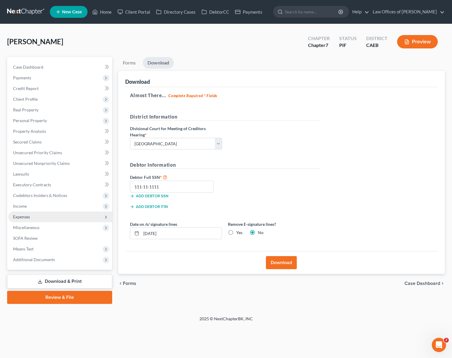
click at [44, 217] on span "Expenses" at bounding box center [60, 217] width 104 height 11
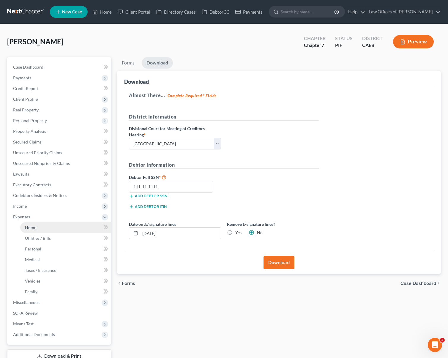
click at [40, 225] on link "Home" at bounding box center [65, 227] width 91 height 11
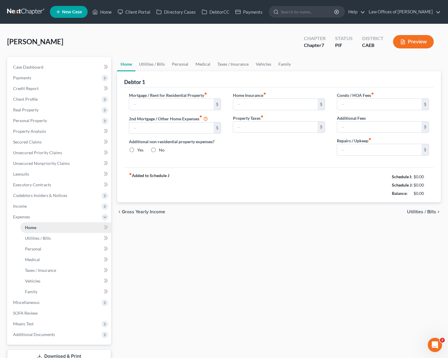
type input "1,600.00"
type input "0.00"
radio input "true"
type input "0.00"
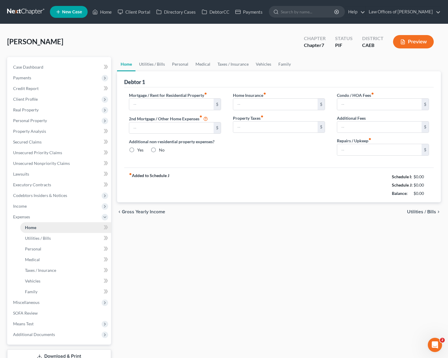
type input "0.00"
type input "150.00"
click at [154, 65] on link "Utilities / Bills" at bounding box center [151, 64] width 33 height 14
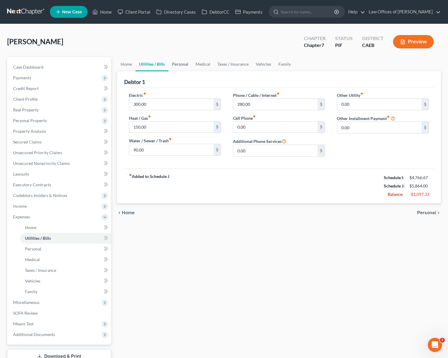
click at [182, 59] on link "Personal" at bounding box center [179, 64] width 23 height 14
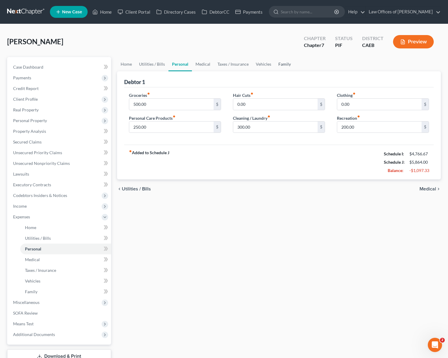
click at [278, 63] on link "Family" at bounding box center [285, 64] width 20 height 14
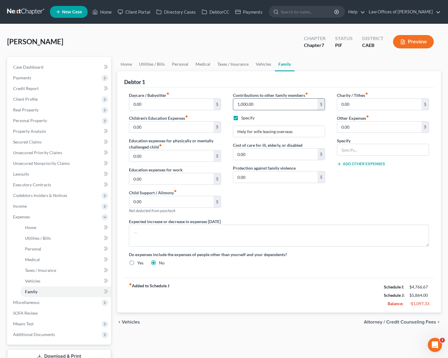
click at [266, 105] on input "1,000.00" at bounding box center [275, 104] width 84 height 11
click at [177, 64] on link "Personal" at bounding box center [179, 64] width 23 height 14
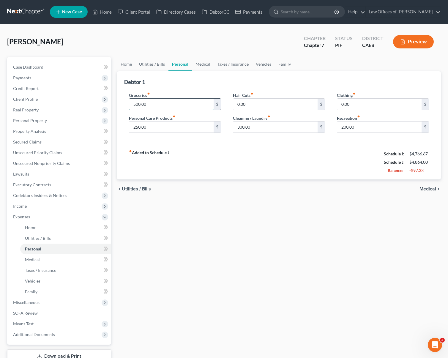
click at [163, 106] on input "500.00" at bounding box center [171, 104] width 84 height 11
type input "400."
type input "175."
click at [158, 62] on link "Utilities / Bills" at bounding box center [151, 64] width 33 height 14
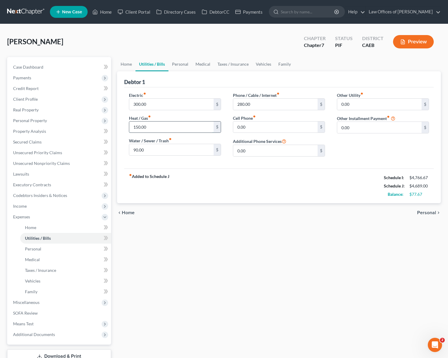
click at [173, 128] on input "150.00" at bounding box center [171, 127] width 84 height 11
click at [175, 66] on link "Personal" at bounding box center [179, 64] width 23 height 14
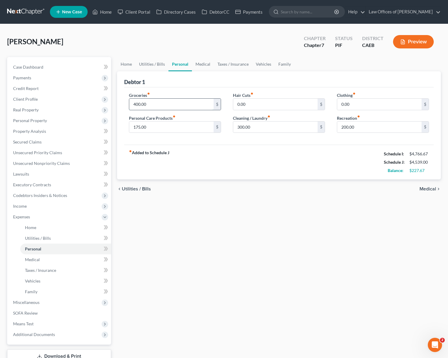
click at [157, 105] on input "400.00" at bounding box center [171, 104] width 84 height 11
type input "450."
click at [127, 65] on link "Home" at bounding box center [126, 64] width 18 height 14
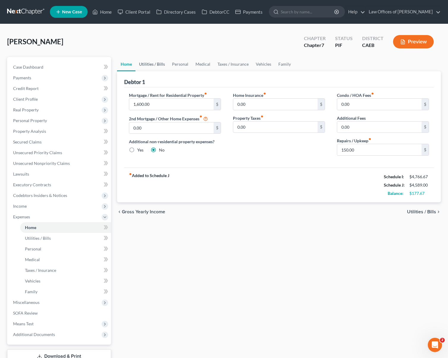
click at [160, 65] on link "Utilities / Bills" at bounding box center [151, 64] width 33 height 14
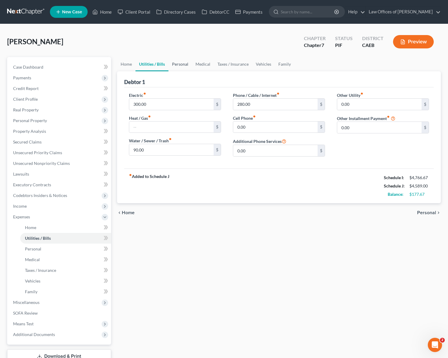
click at [176, 64] on link "Personal" at bounding box center [179, 64] width 23 height 14
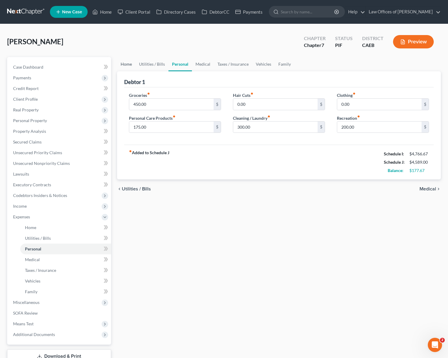
click at [128, 65] on link "Home" at bounding box center [126, 64] width 18 height 14
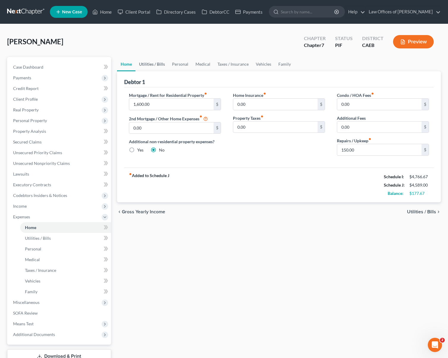
click at [159, 65] on link "Utilities / Bills" at bounding box center [151, 64] width 33 height 14
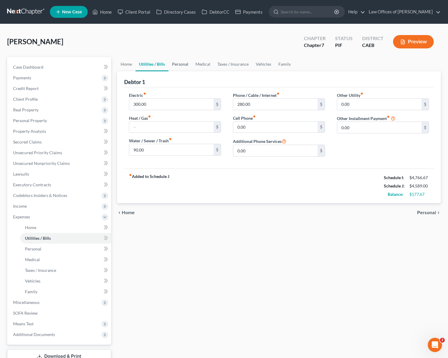
click at [177, 67] on link "Personal" at bounding box center [179, 64] width 23 height 14
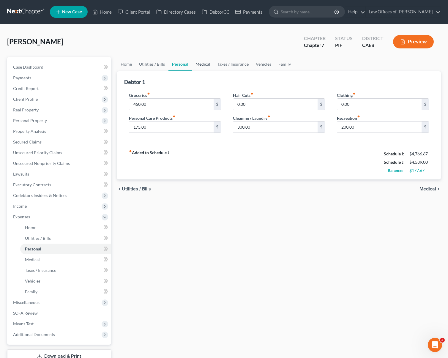
click at [206, 63] on link "Medical" at bounding box center [203, 64] width 22 height 14
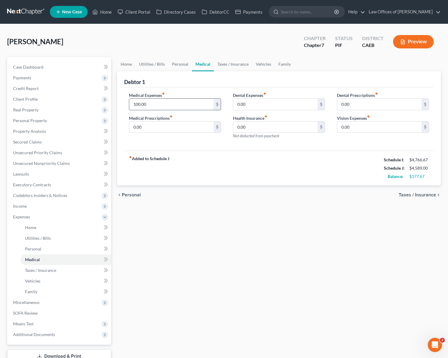
click at [163, 104] on input "100.00" at bounding box center [171, 104] width 84 height 11
type input "150."
click at [261, 63] on link "Vehicles" at bounding box center [263, 64] width 23 height 14
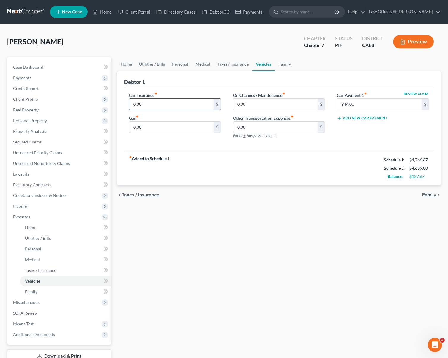
click at [155, 105] on input "0.00" at bounding box center [171, 104] width 84 height 11
type input "225."
type input "300."
click at [131, 63] on link "Home" at bounding box center [126, 64] width 18 height 14
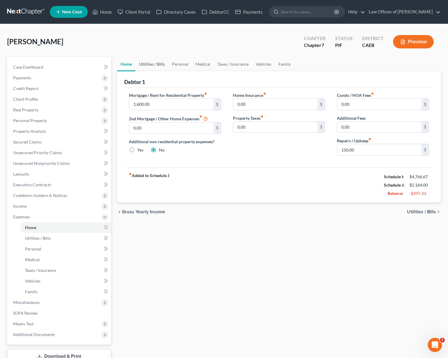
click at [146, 64] on link "Utilities / Bills" at bounding box center [151, 64] width 33 height 14
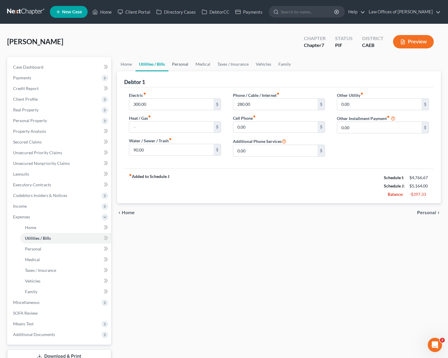
click at [173, 63] on link "Personal" at bounding box center [179, 64] width 23 height 14
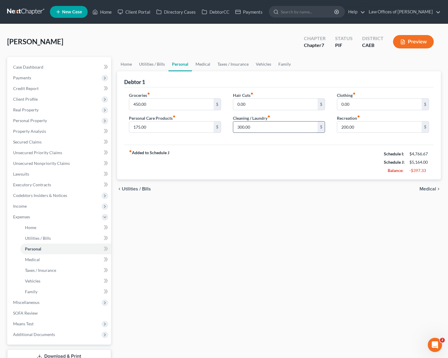
click at [277, 128] on input "300.00" at bounding box center [275, 127] width 84 height 11
type input "150."
type input "175"
click at [123, 65] on link "Home" at bounding box center [126, 64] width 18 height 14
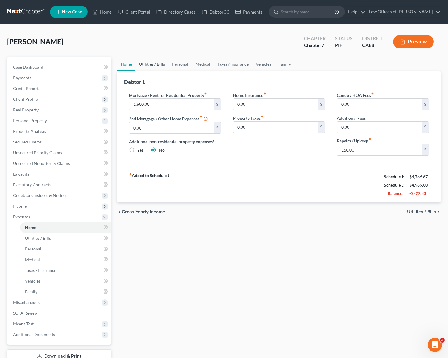
click at [158, 65] on link "Utilities / Bills" at bounding box center [151, 64] width 33 height 14
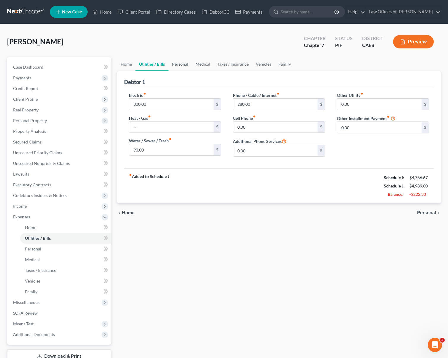
click at [177, 65] on link "Personal" at bounding box center [179, 64] width 23 height 14
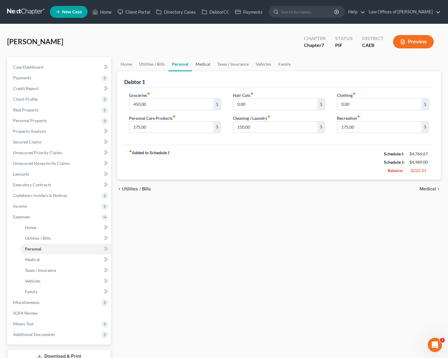
click at [202, 64] on link "Medical" at bounding box center [203, 64] width 22 height 14
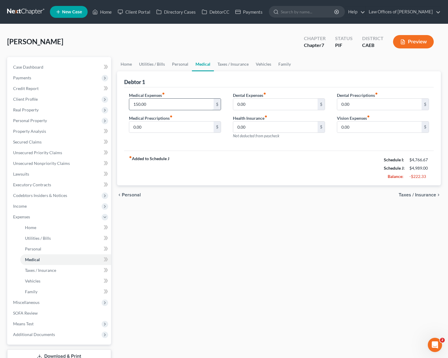
click at [161, 104] on input "150.00" at bounding box center [171, 104] width 84 height 11
type input "100."
click at [263, 64] on link "Vehicles" at bounding box center [263, 64] width 23 height 14
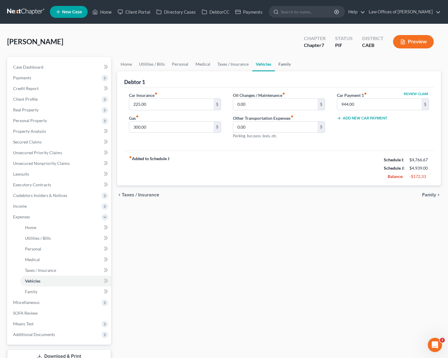
click at [284, 62] on link "Family" at bounding box center [285, 64] width 20 height 14
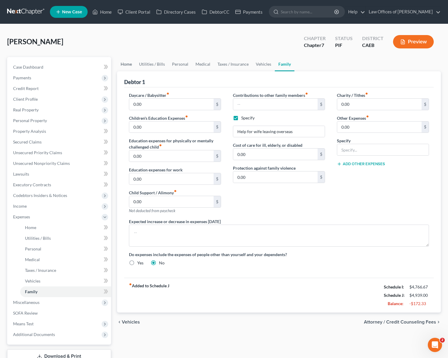
click at [134, 64] on link "Home" at bounding box center [126, 64] width 18 height 14
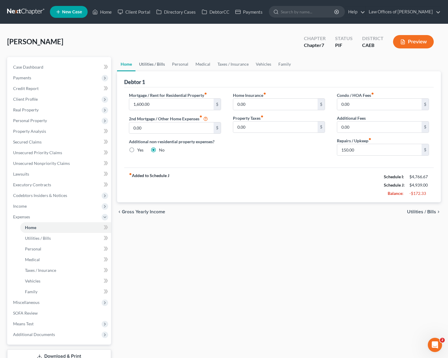
click at [147, 65] on link "Utilities / Bills" at bounding box center [151, 64] width 33 height 14
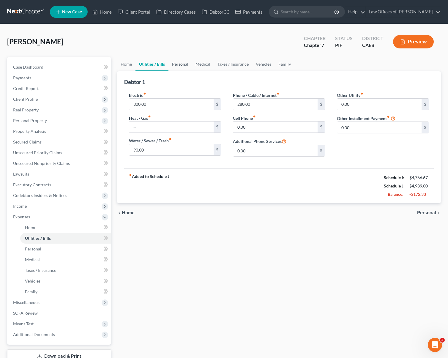
click at [177, 64] on link "Personal" at bounding box center [179, 64] width 23 height 14
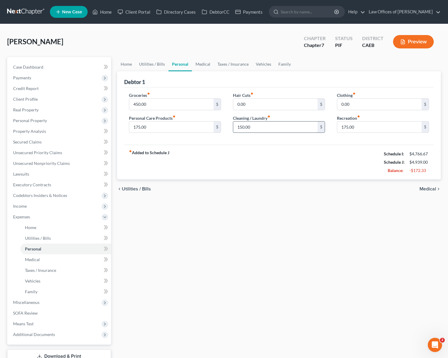
click at [269, 127] on input "150.00" at bounding box center [275, 127] width 84 height 11
click at [196, 62] on link "Medical" at bounding box center [203, 64] width 22 height 14
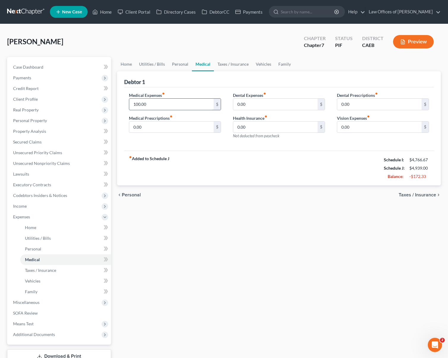
click at [155, 102] on input "100.00" at bounding box center [171, 104] width 84 height 11
click at [125, 63] on link "Home" at bounding box center [126, 64] width 18 height 14
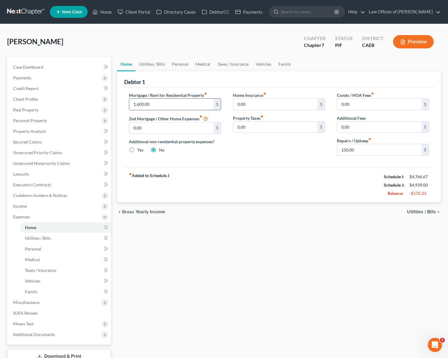
click at [152, 103] on input "1,600.00" at bounding box center [171, 104] width 84 height 11
type input "1,500."
click at [152, 63] on link "Utilities / Bills" at bounding box center [151, 64] width 33 height 14
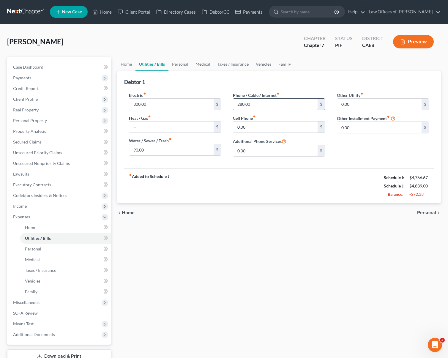
click at [261, 104] on input "280.00" at bounding box center [275, 104] width 84 height 11
type input "225."
click at [183, 66] on link "Personal" at bounding box center [179, 64] width 23 height 14
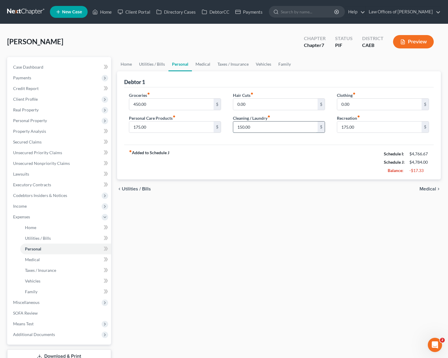
click at [259, 126] on input "150.00" at bounding box center [275, 127] width 84 height 11
click at [51, 141] on link "Secured Claims" at bounding box center [59, 142] width 103 height 11
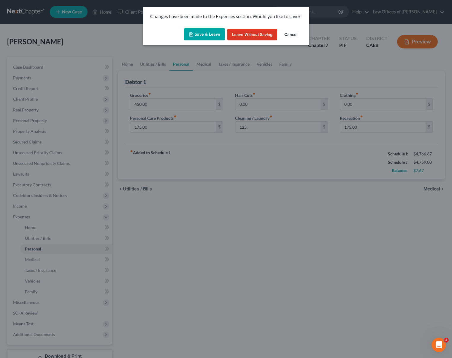
click at [201, 33] on button "Save & Leave" at bounding box center [204, 34] width 41 height 12
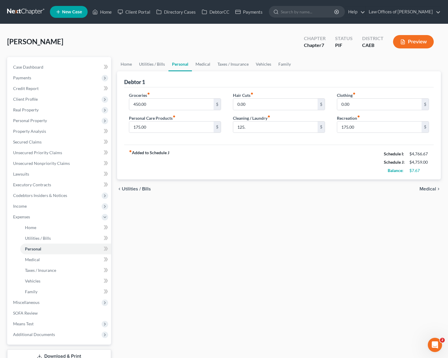
type input "125.00"
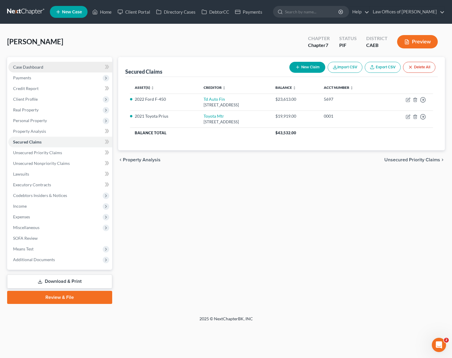
click at [64, 67] on link "Case Dashboard" at bounding box center [60, 67] width 104 height 11
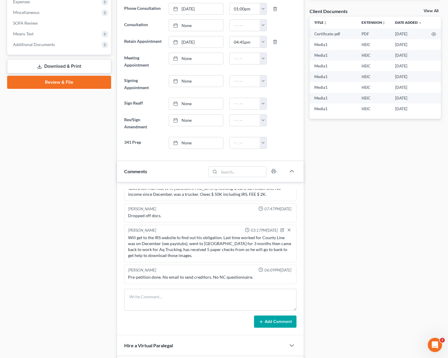
scroll to position [215, 0]
drag, startPoint x: 157, startPoint y: 299, endPoint x: 14, endPoint y: 103, distance: 243.0
click at [157, 299] on textarea at bounding box center [210, 300] width 172 height 22
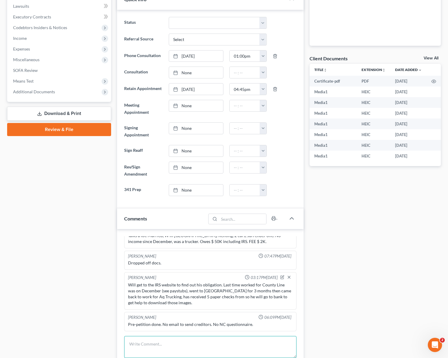
scroll to position [0, 0]
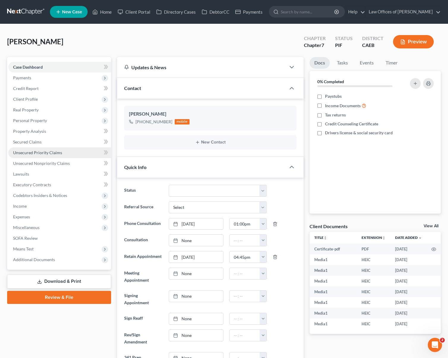
click at [50, 154] on span "Unsecured Priority Claims" at bounding box center [37, 152] width 49 height 5
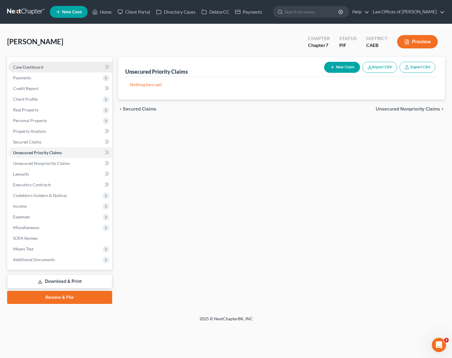
click at [53, 69] on link "Case Dashboard" at bounding box center [60, 67] width 104 height 11
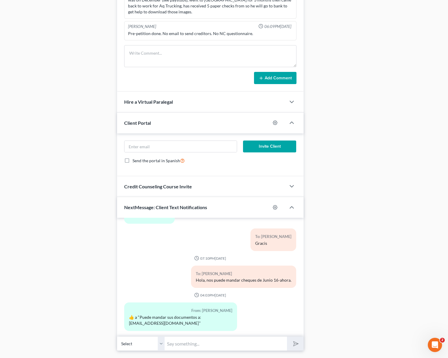
scroll to position [474, 0]
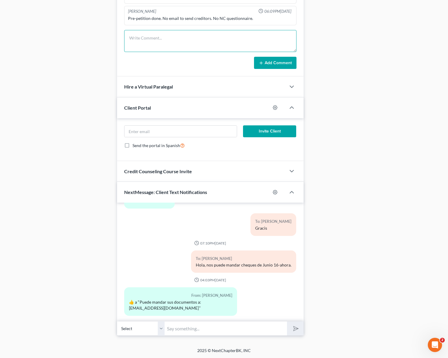
click at [142, 37] on textarea at bounding box center [210, 41] width 172 height 22
type textarea "Pending to review."
click at [270, 58] on button "Add Comment" at bounding box center [275, 63] width 42 height 12
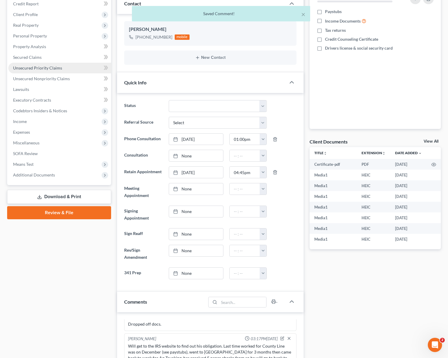
scroll to position [69, 0]
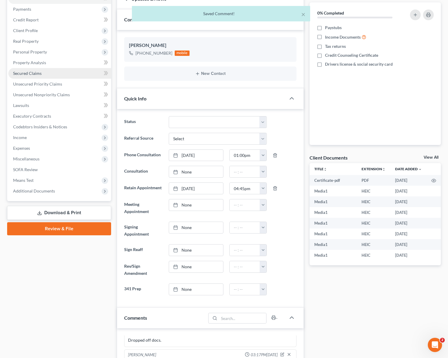
click at [45, 74] on link "Secured Claims" at bounding box center [59, 73] width 103 height 11
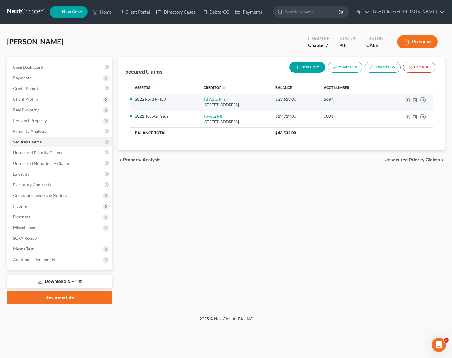
click at [409, 100] on icon "button" at bounding box center [408, 99] width 5 height 5
select select "23"
select select "0"
select select "2"
select select "4"
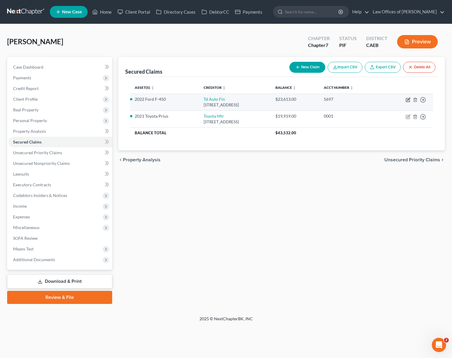
select select "0"
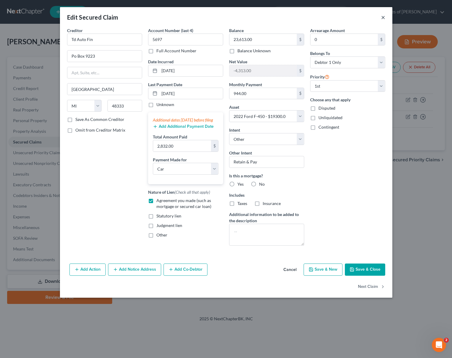
click at [383, 17] on button "×" at bounding box center [383, 17] width 4 height 7
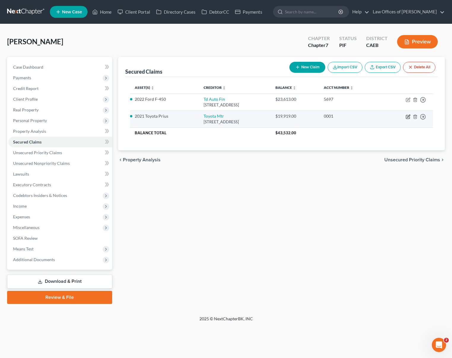
click at [409, 117] on icon "button" at bounding box center [408, 116] width 5 height 5
select select "14"
select select "3"
select select "0"
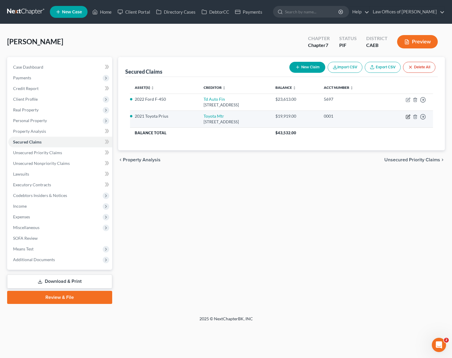
select select "0"
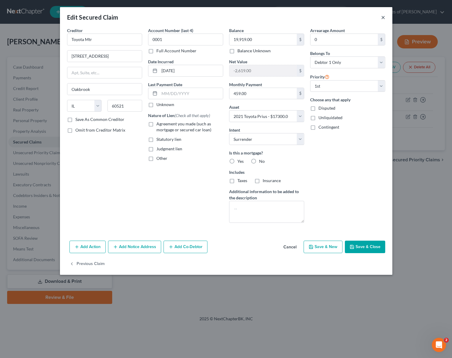
click at [384, 17] on button "×" at bounding box center [383, 17] width 4 height 7
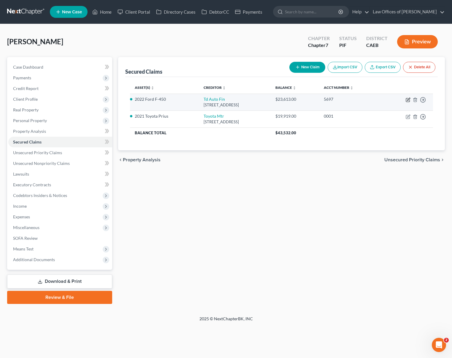
click at [407, 98] on icon "button" at bounding box center [408, 99] width 5 height 5
select select "23"
select select "0"
select select "2"
select select "4"
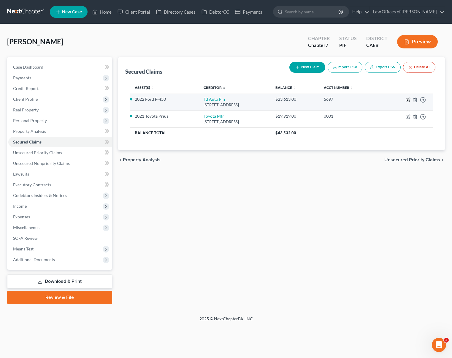
select select "0"
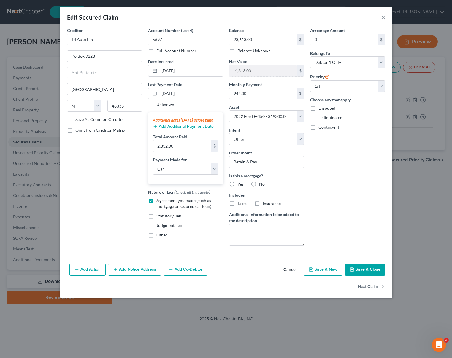
click at [383, 18] on button "×" at bounding box center [383, 17] width 4 height 7
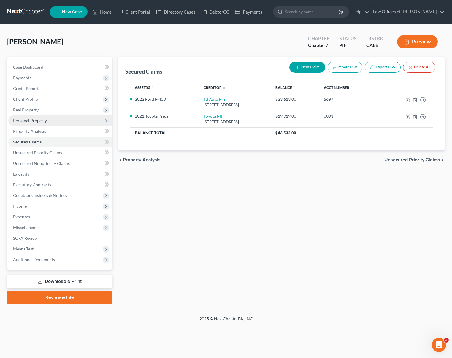
click at [46, 122] on span "Personal Property" at bounding box center [30, 120] width 34 height 5
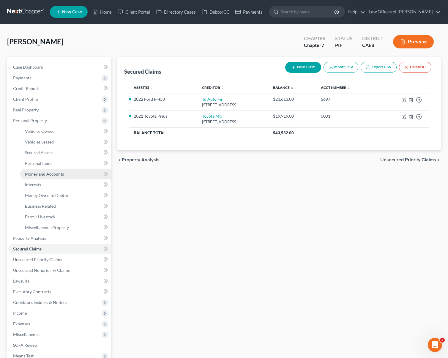
click at [60, 174] on span "Money and Accounts" at bounding box center [44, 173] width 39 height 5
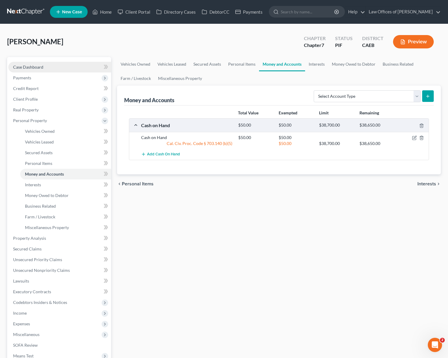
click at [48, 68] on link "Case Dashboard" at bounding box center [59, 67] width 103 height 11
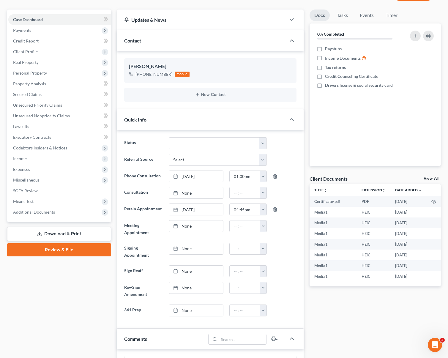
scroll to position [48, 0]
click at [91, 232] on link "Download & Print" at bounding box center [59, 234] width 104 height 14
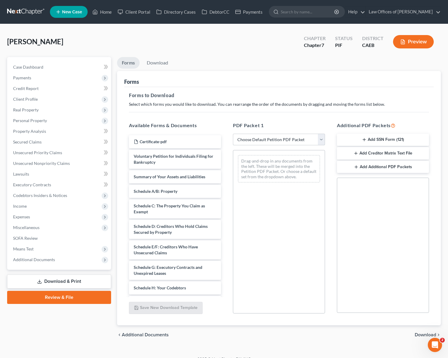
click at [323, 138] on select "Choose Default Petition PDF Packet Complete Bankruptcy Petition (all forms and …" at bounding box center [279, 140] width 92 height 12
select select "4"
click at [233, 134] on select "Choose Default Petition PDF Packet Complete Bankruptcy Petition (all forms and …" at bounding box center [279, 140] width 92 height 12
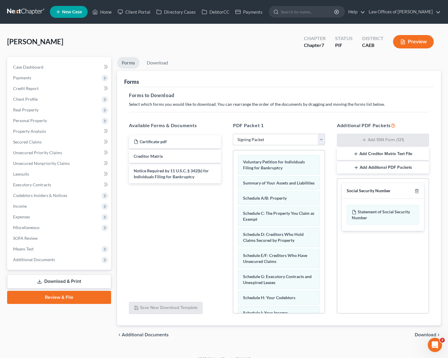
click at [319, 138] on select "Choose Default Petition PDF Packet Complete Bankruptcy Petition (all forms and …" at bounding box center [279, 140] width 92 height 12
click at [233, 134] on select "Choose Default Petition PDF Packet Complete Bankruptcy Petition (all forms and …" at bounding box center [279, 140] width 92 height 12
click at [417, 336] on span "Download" at bounding box center [425, 334] width 21 height 5
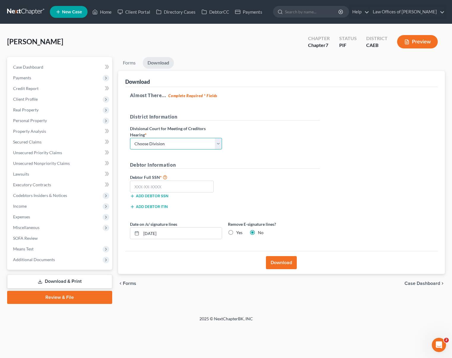
click at [221, 143] on select "Choose Division Fresno Modesto [GEOGRAPHIC_DATA]" at bounding box center [176, 144] width 92 height 12
select select "0"
click at [130, 138] on select "Choose Division Fresno Modesto [GEOGRAPHIC_DATA]" at bounding box center [176, 144] width 92 height 12
click at [178, 186] on input "text" at bounding box center [172, 187] width 84 height 12
type input "571-99-9752"
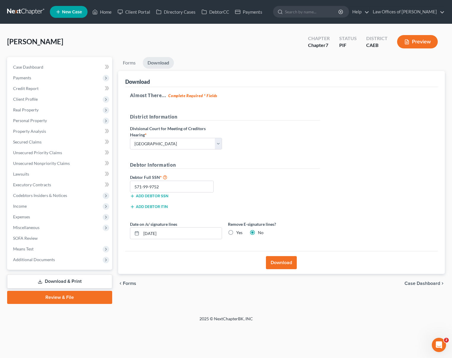
click at [277, 262] on button "Download" at bounding box center [281, 262] width 31 height 13
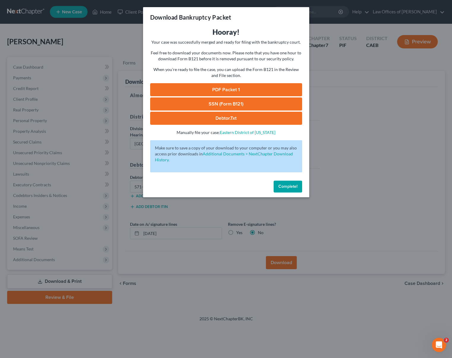
click at [222, 102] on link "SSN (Form B121)" at bounding box center [226, 103] width 152 height 13
click at [221, 90] on link "PDF Packet 1" at bounding box center [226, 89] width 152 height 13
click at [284, 186] on span "Complete!" at bounding box center [288, 186] width 19 height 5
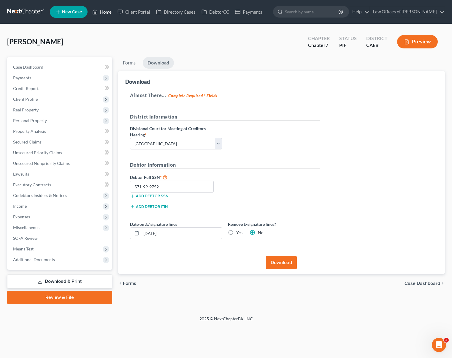
click at [106, 12] on link "Home" at bounding box center [101, 12] width 25 height 11
